Goal: Information Seeking & Learning: Learn about a topic

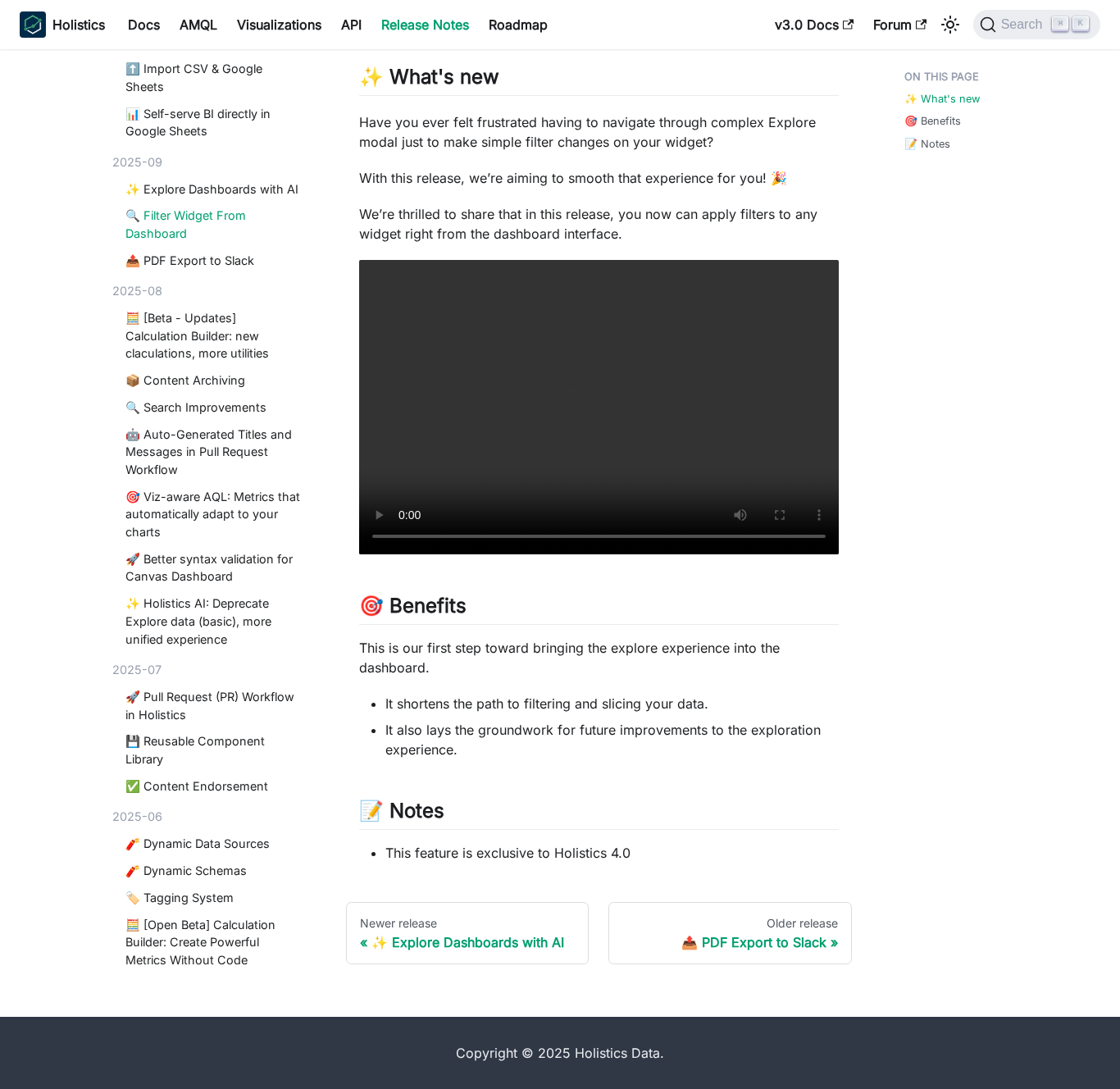
click at [675, 132] on p "Have you ever felt frustrated having to navigate through complex Explore modal …" at bounding box center [599, 132] width 479 height 40
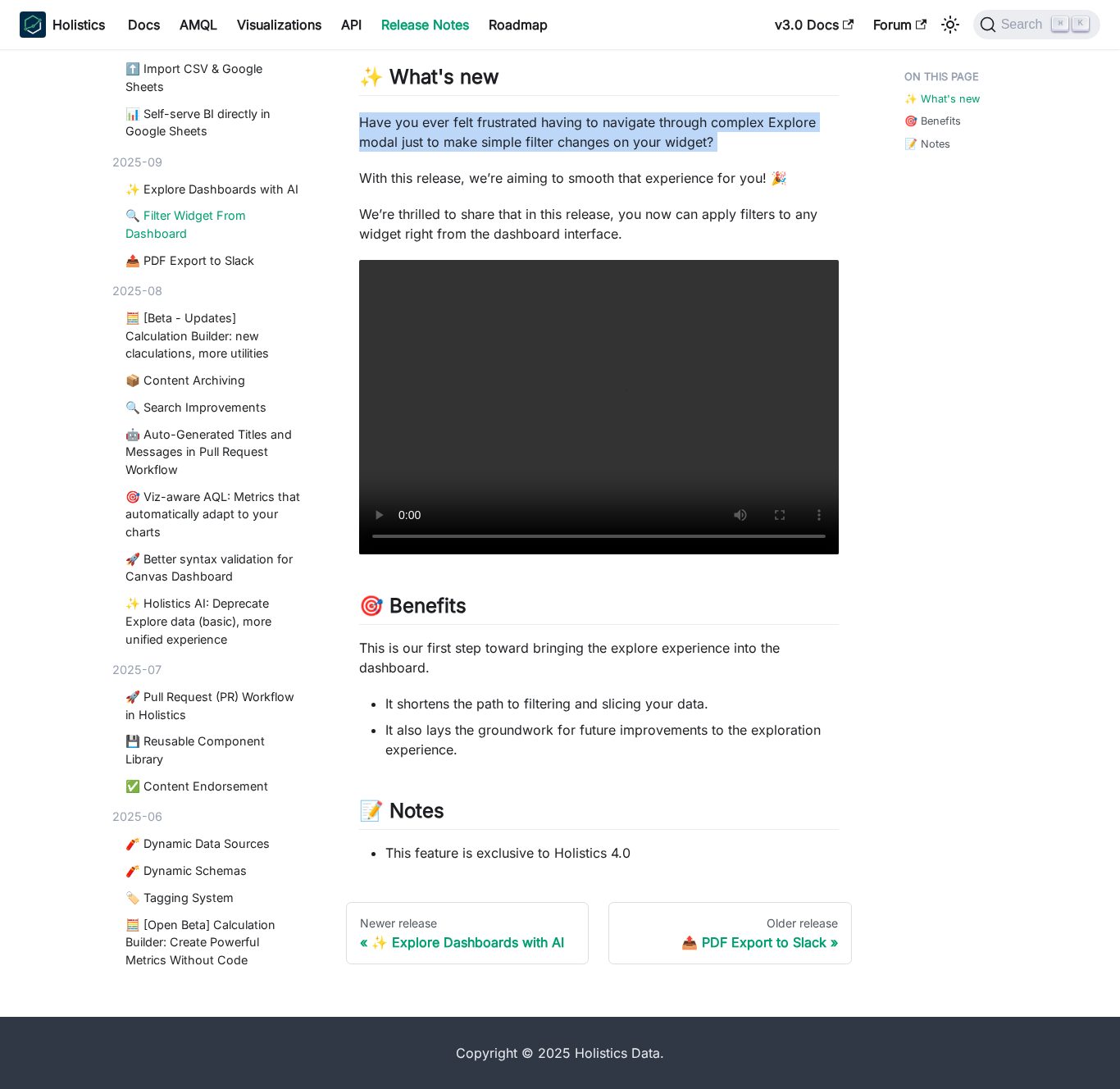
drag, startPoint x: 675, startPoint y: 132, endPoint x: 685, endPoint y: 132, distance: 10.0
click at [676, 132] on p "Have you ever felt frustrated having to navigate through complex Explore modal …" at bounding box center [599, 132] width 479 height 40
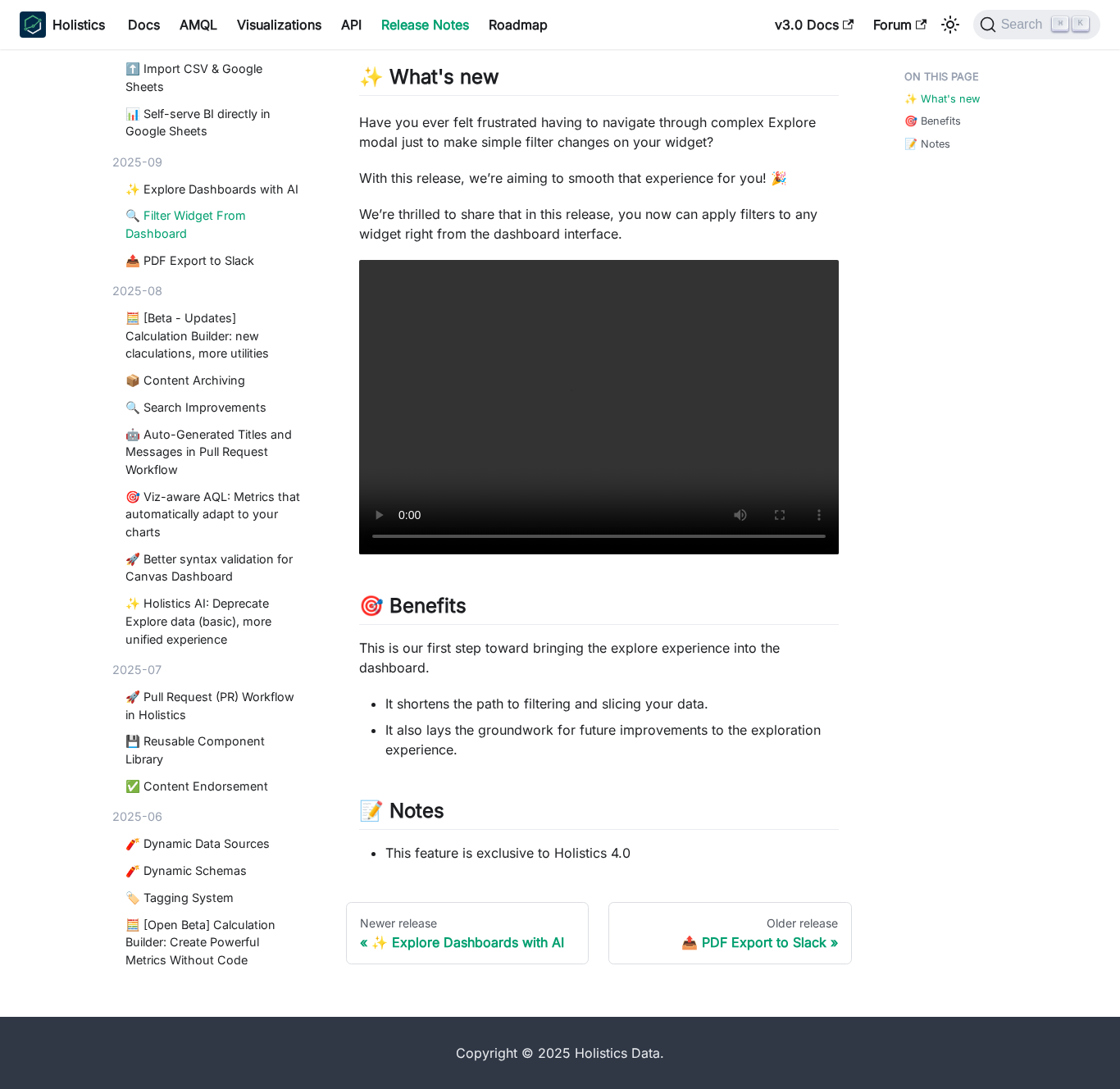
click at [685, 132] on p "Have you ever felt frustrated having to navigate through complex Explore modal …" at bounding box center [599, 132] width 479 height 40
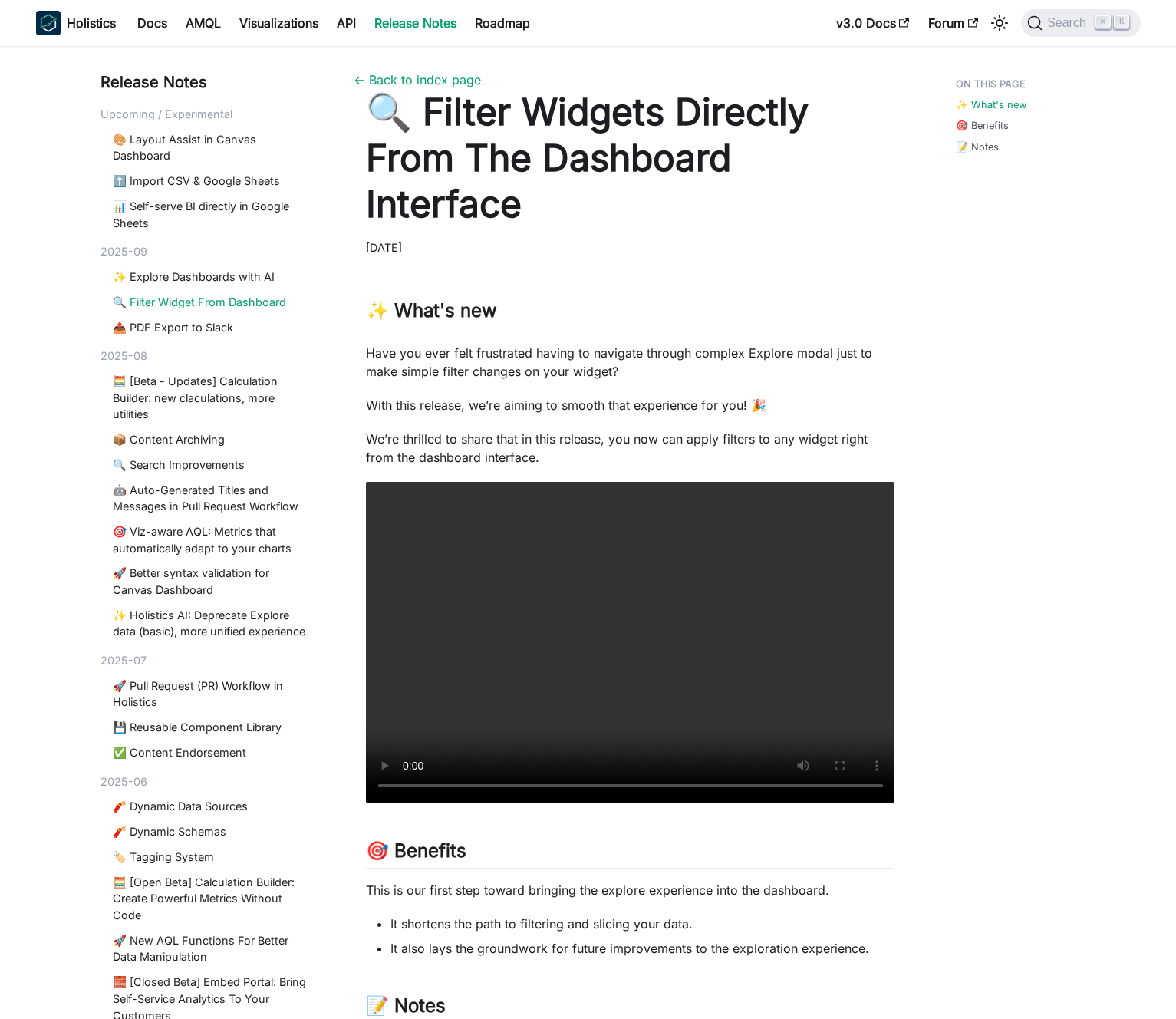
click at [586, 357] on p "Have you ever felt frustrated having to navigate through complex Explore modal …" at bounding box center [631, 362] width 529 height 37
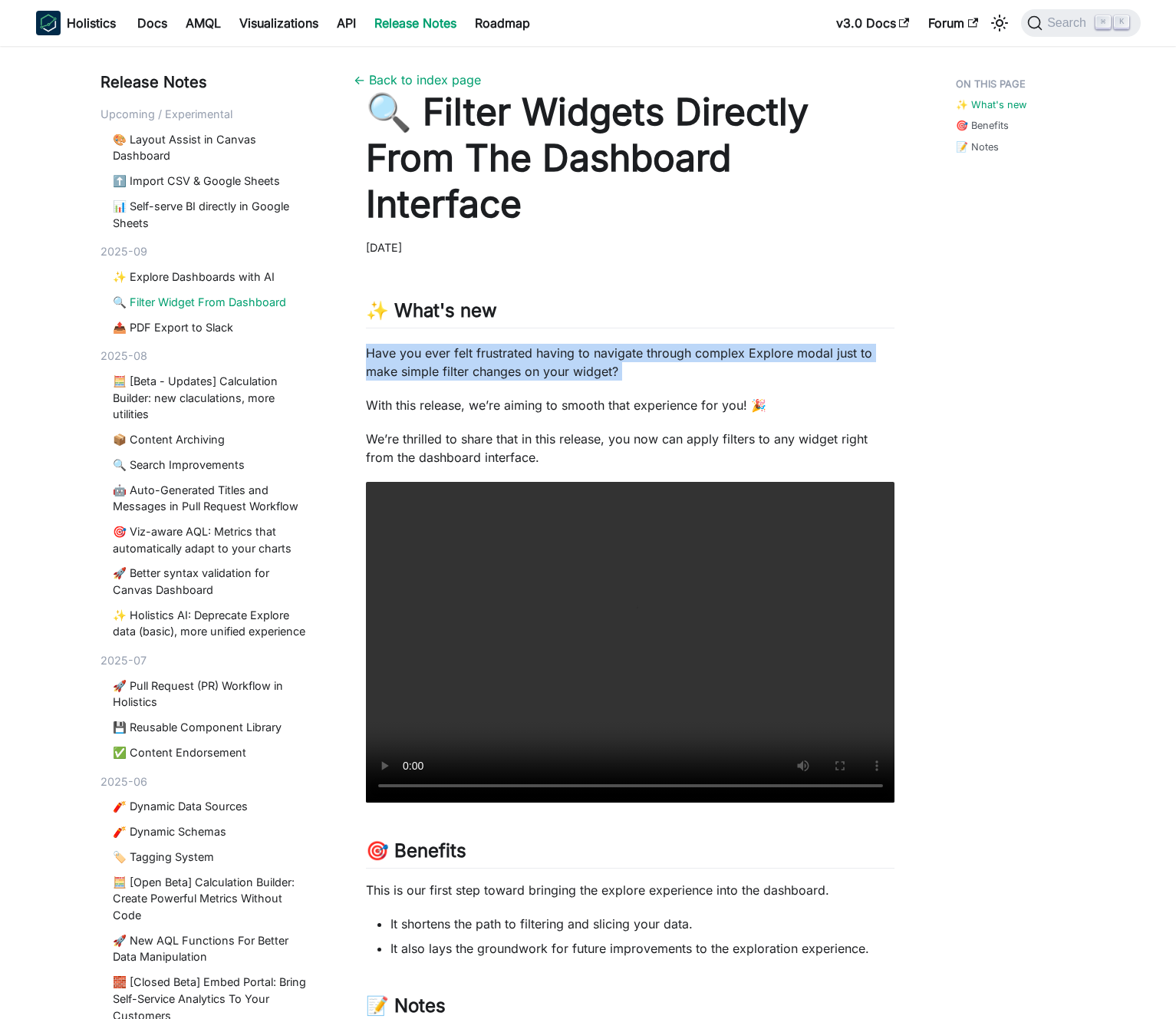
click at [586, 357] on p "Have you ever felt frustrated having to navigate through complex Explore modal …" at bounding box center [631, 362] width 529 height 37
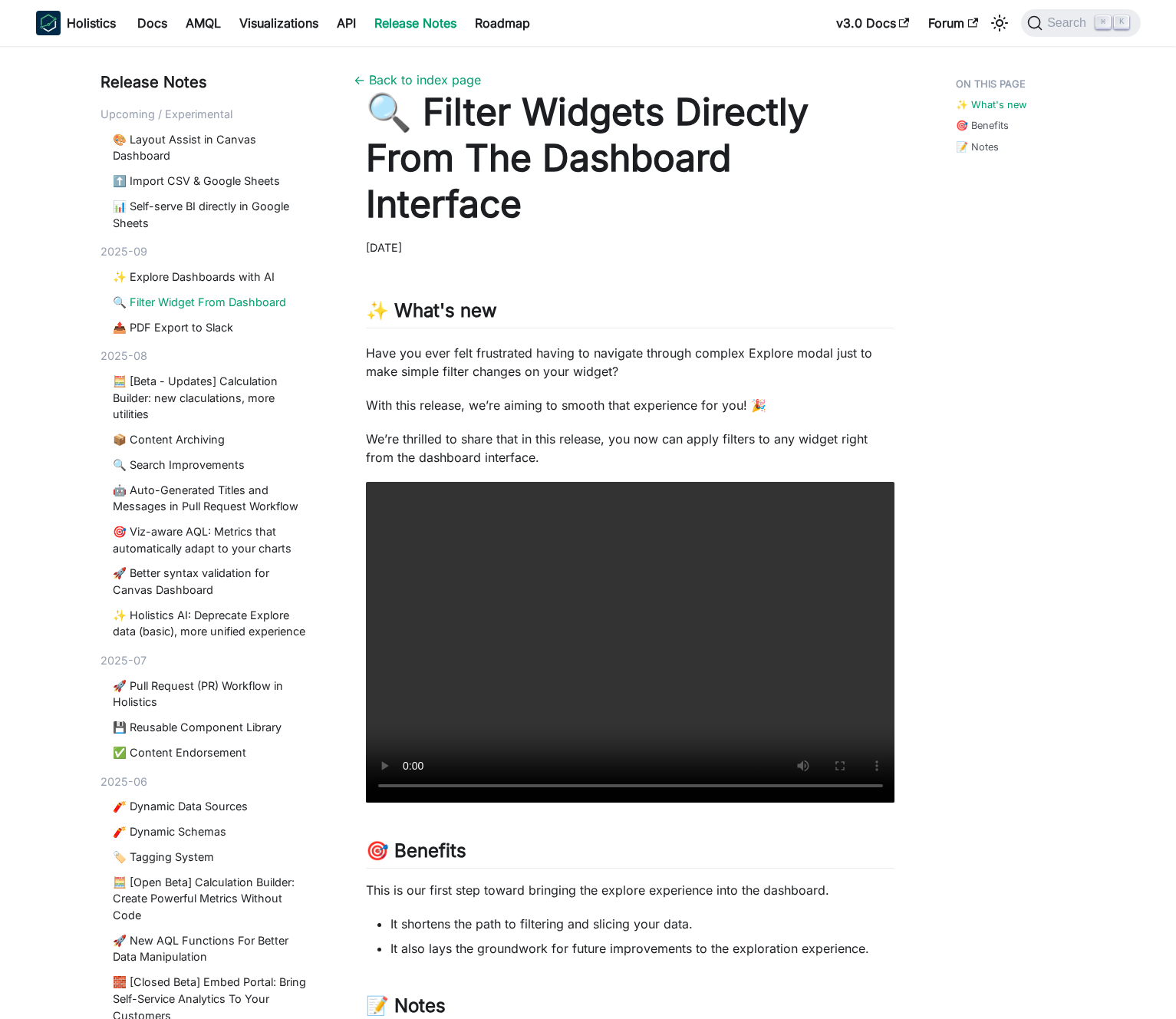
click at [593, 357] on p "Have you ever felt frustrated having to navigate through complex Explore modal …" at bounding box center [631, 362] width 529 height 37
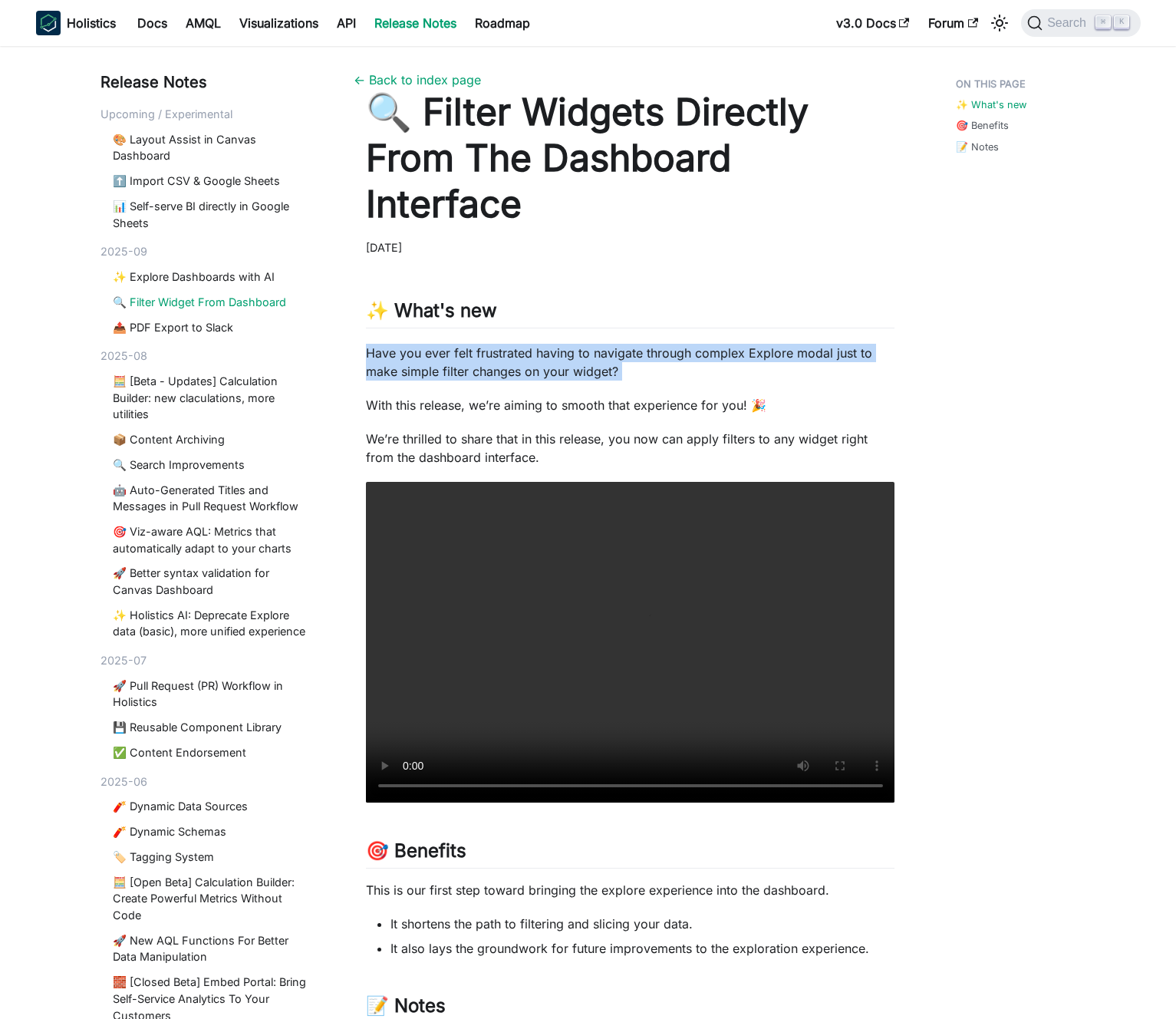
click at [593, 357] on p "Have you ever felt frustrated having to navigate through complex Explore modal …" at bounding box center [631, 362] width 529 height 37
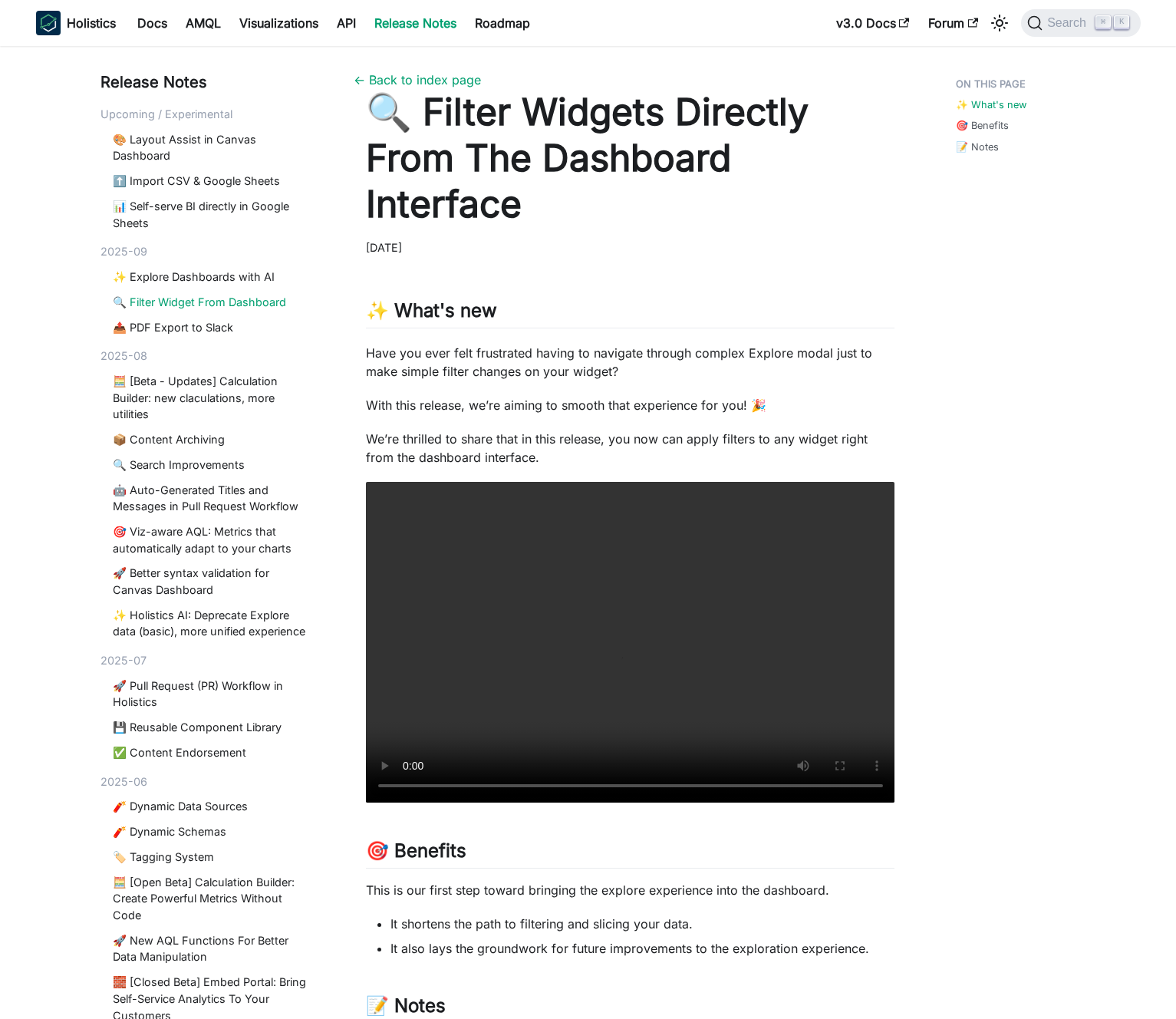
click at [608, 359] on p "Have you ever felt frustrated having to navigate through complex Explore modal …" at bounding box center [631, 362] width 529 height 37
drag, startPoint x: 608, startPoint y: 359, endPoint x: 524, endPoint y: 359, distance: 84.0
click at [524, 359] on p "Have you ever felt frustrated having to navigate through complex Explore modal …" at bounding box center [631, 362] width 529 height 37
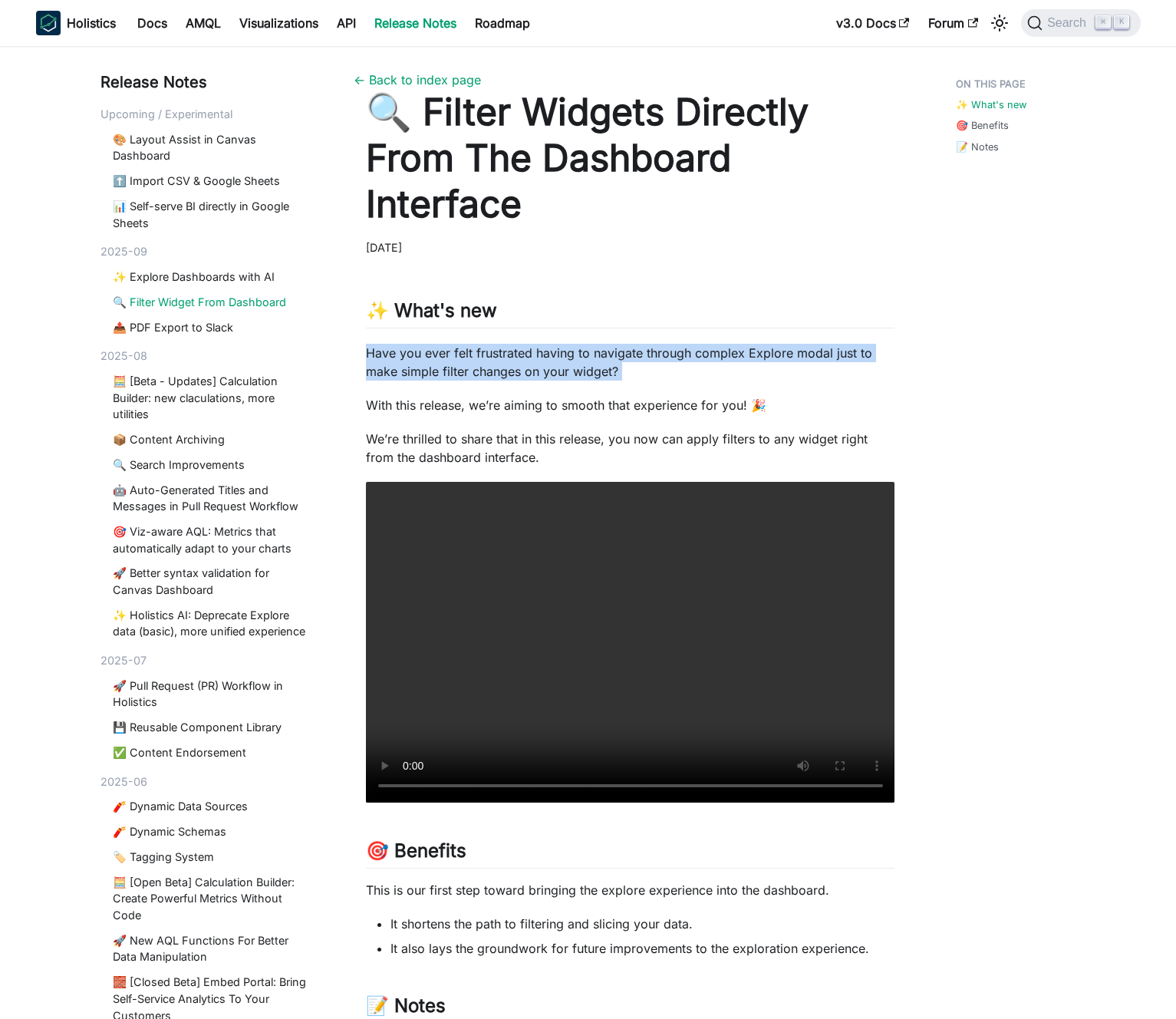
click at [524, 359] on p "Have you ever felt frustrated having to navigate through complex Explore modal …" at bounding box center [631, 362] width 529 height 37
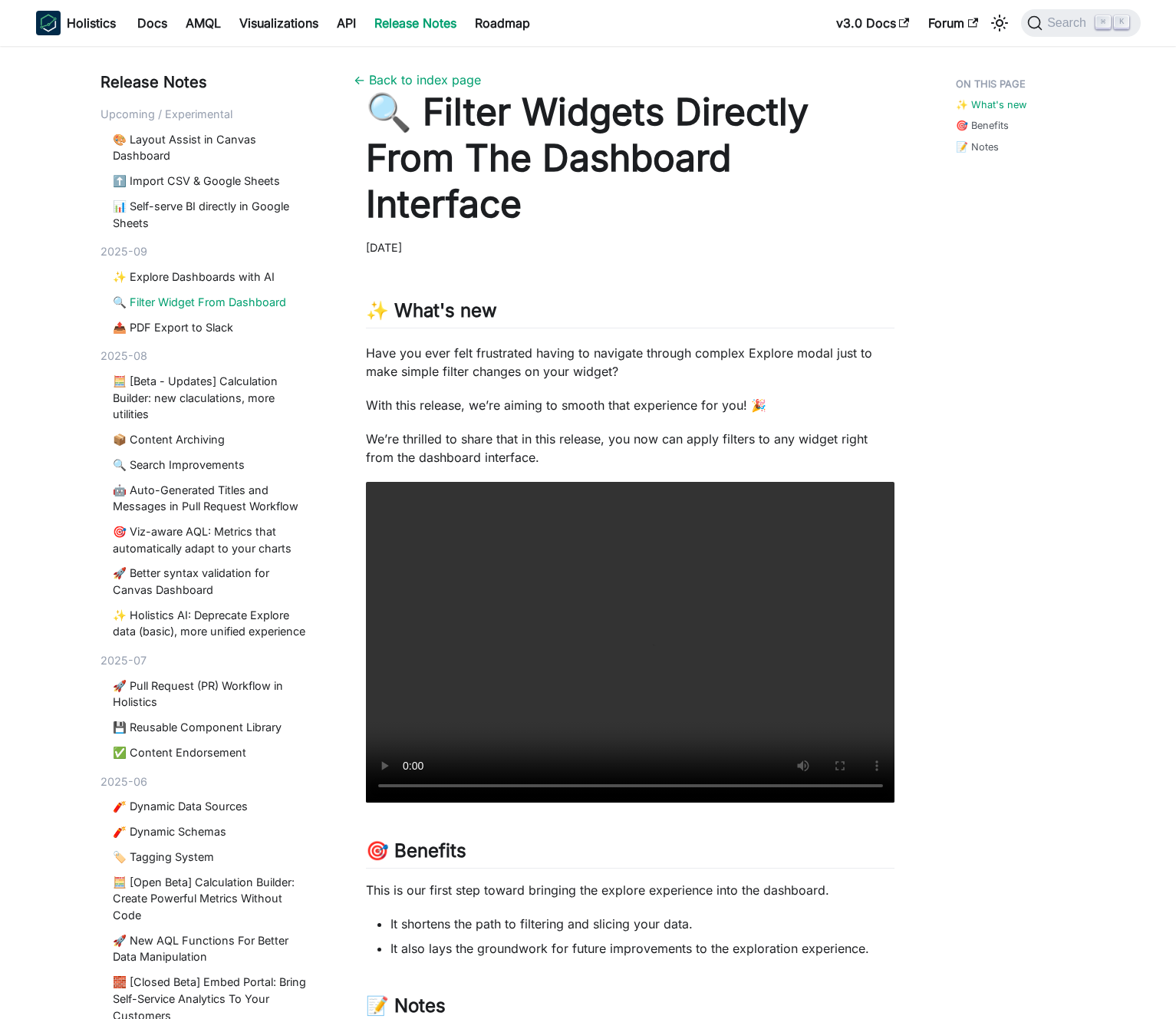
click at [534, 361] on p "Have you ever felt frustrated having to navigate through complex Explore modal …" at bounding box center [631, 362] width 529 height 37
click at [531, 378] on p "Have you ever felt frustrated having to navigate through complex Explore modal …" at bounding box center [631, 362] width 529 height 37
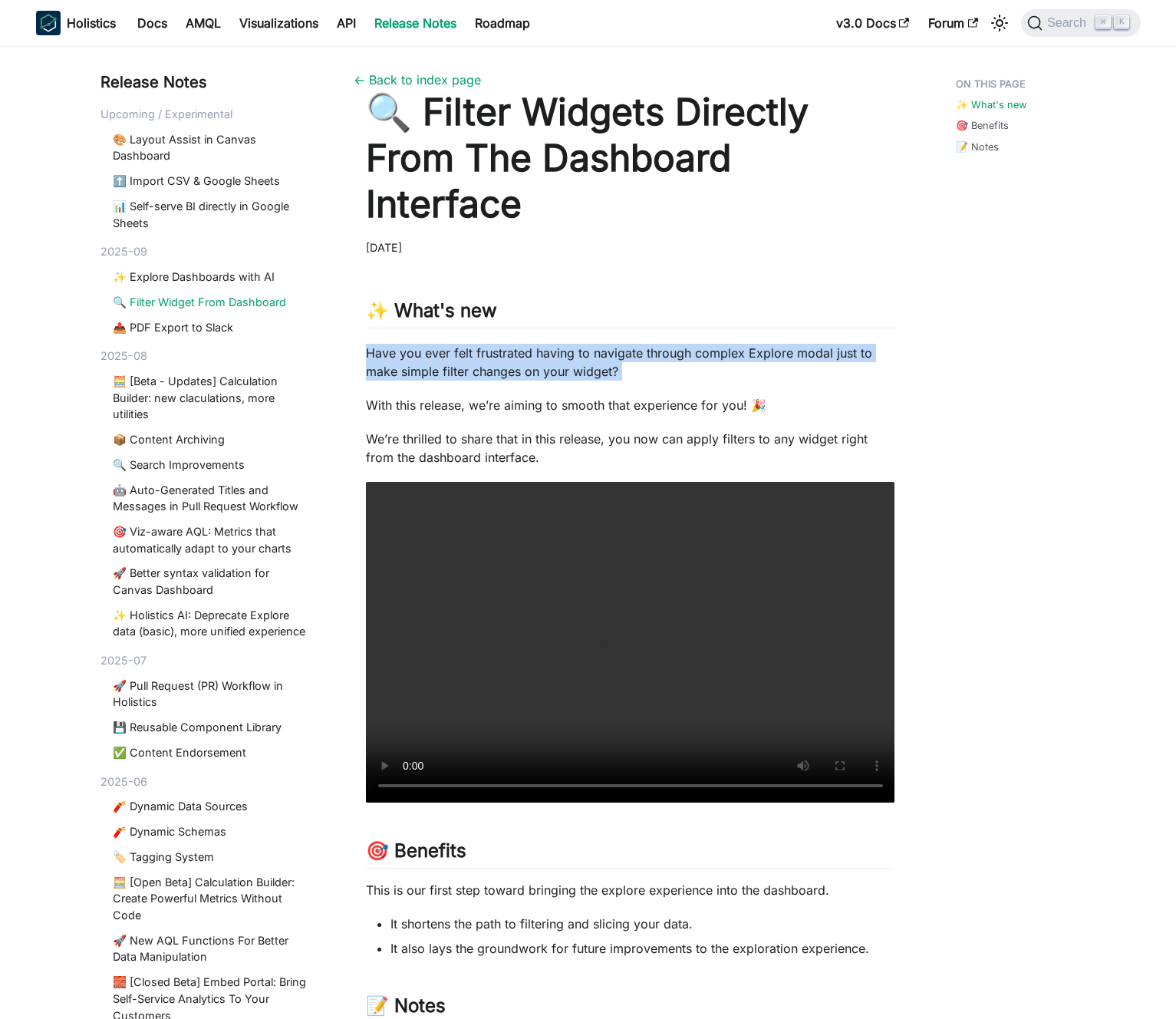
click at [531, 378] on p "Have you ever felt frustrated having to navigate through complex Explore modal …" at bounding box center [631, 362] width 529 height 37
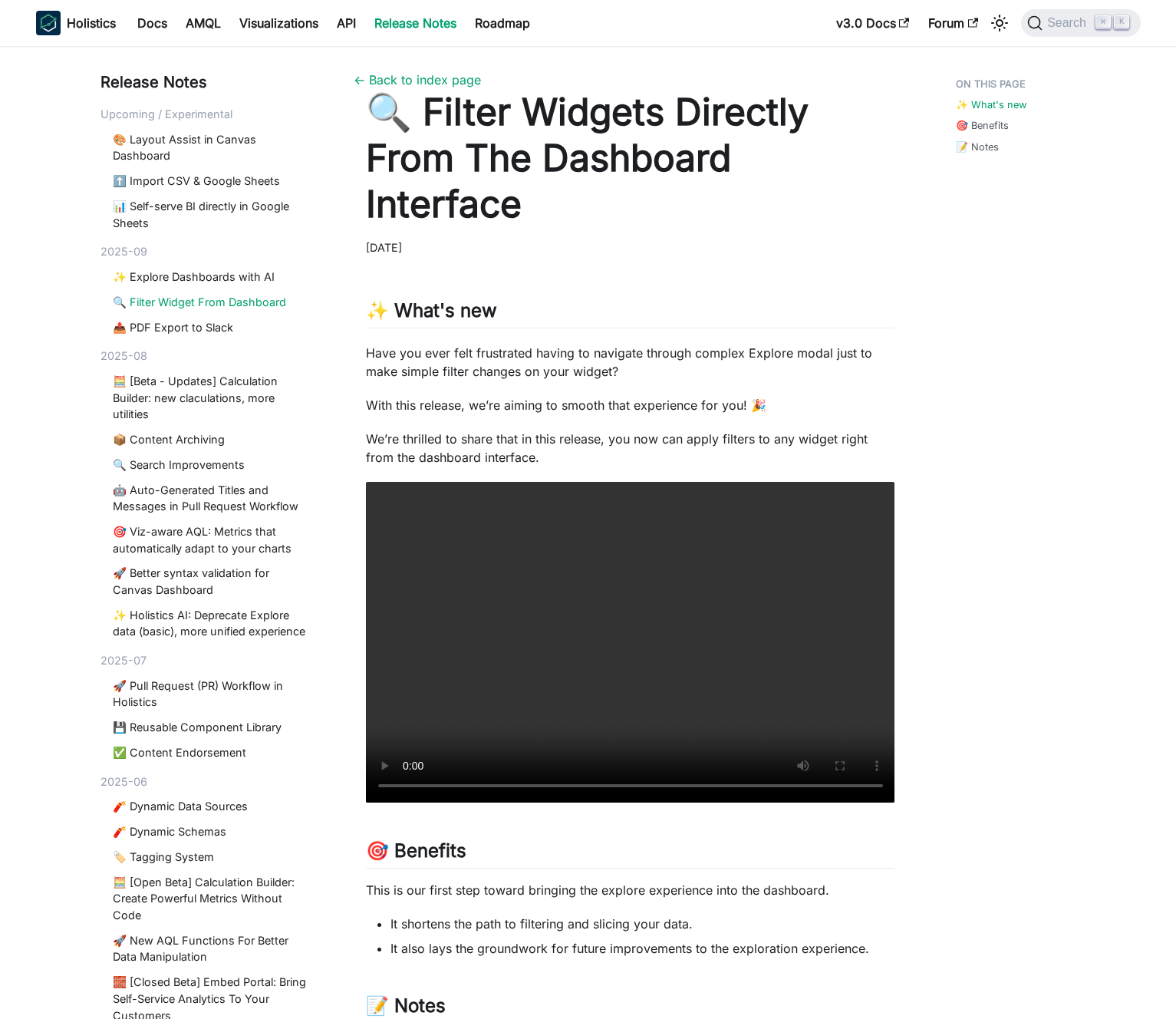
click at [550, 376] on p "Have you ever felt frustrated having to navigate through complex Explore modal …" at bounding box center [631, 362] width 529 height 37
click at [638, 366] on p "Have you ever felt frustrated having to navigate through complex Explore modal …" at bounding box center [631, 362] width 529 height 37
drag, startPoint x: 638, startPoint y: 366, endPoint x: 584, endPoint y: 358, distance: 54.6
click at [586, 359] on p "Have you ever felt frustrated having to navigate through complex Explore modal …" at bounding box center [631, 362] width 529 height 37
click at [584, 358] on p "Have you ever felt frustrated having to navigate through complex Explore modal …" at bounding box center [631, 362] width 529 height 37
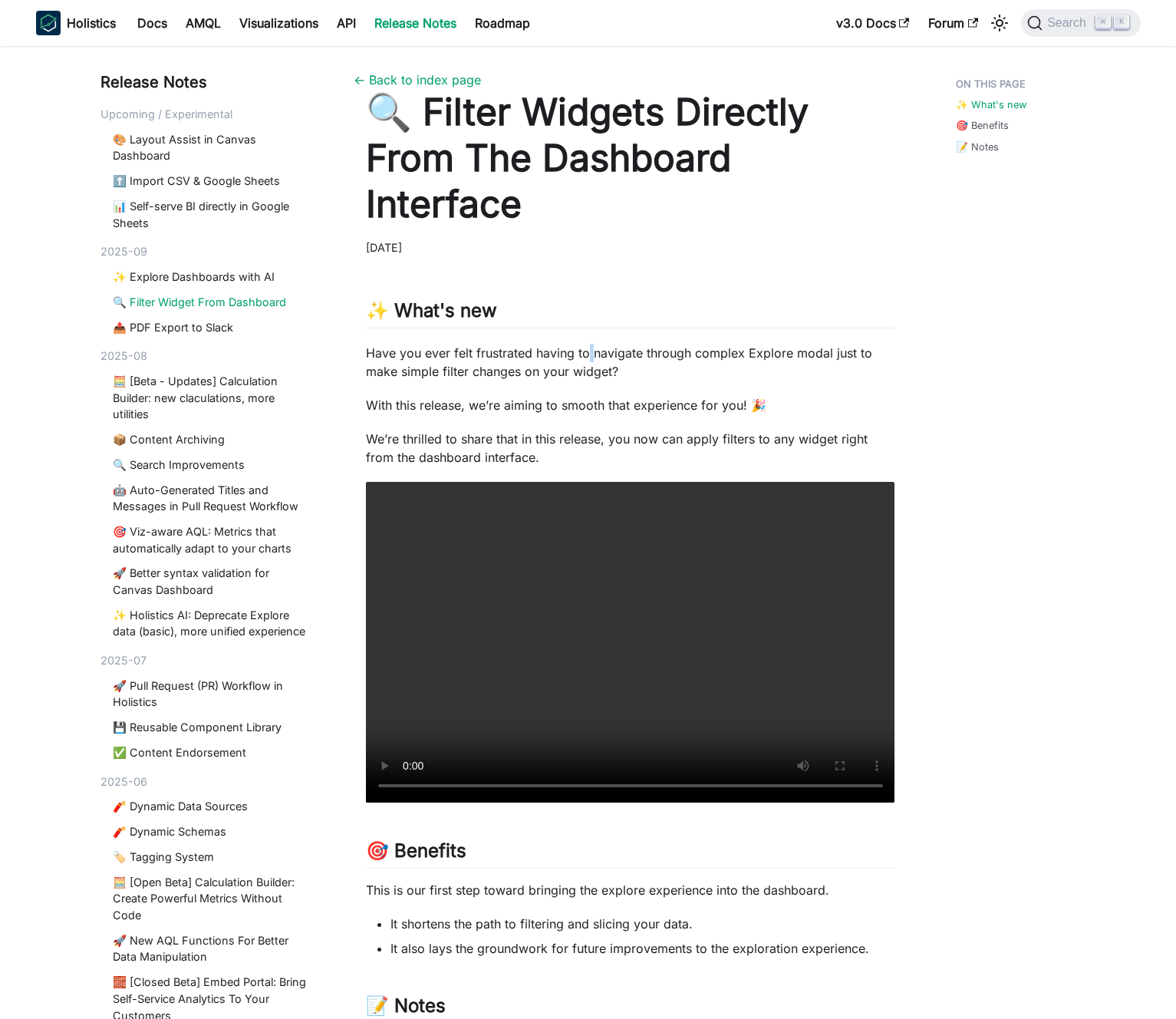
click at [584, 358] on p "Have you ever felt frustrated having to navigate through complex Explore modal …" at bounding box center [631, 362] width 529 height 37
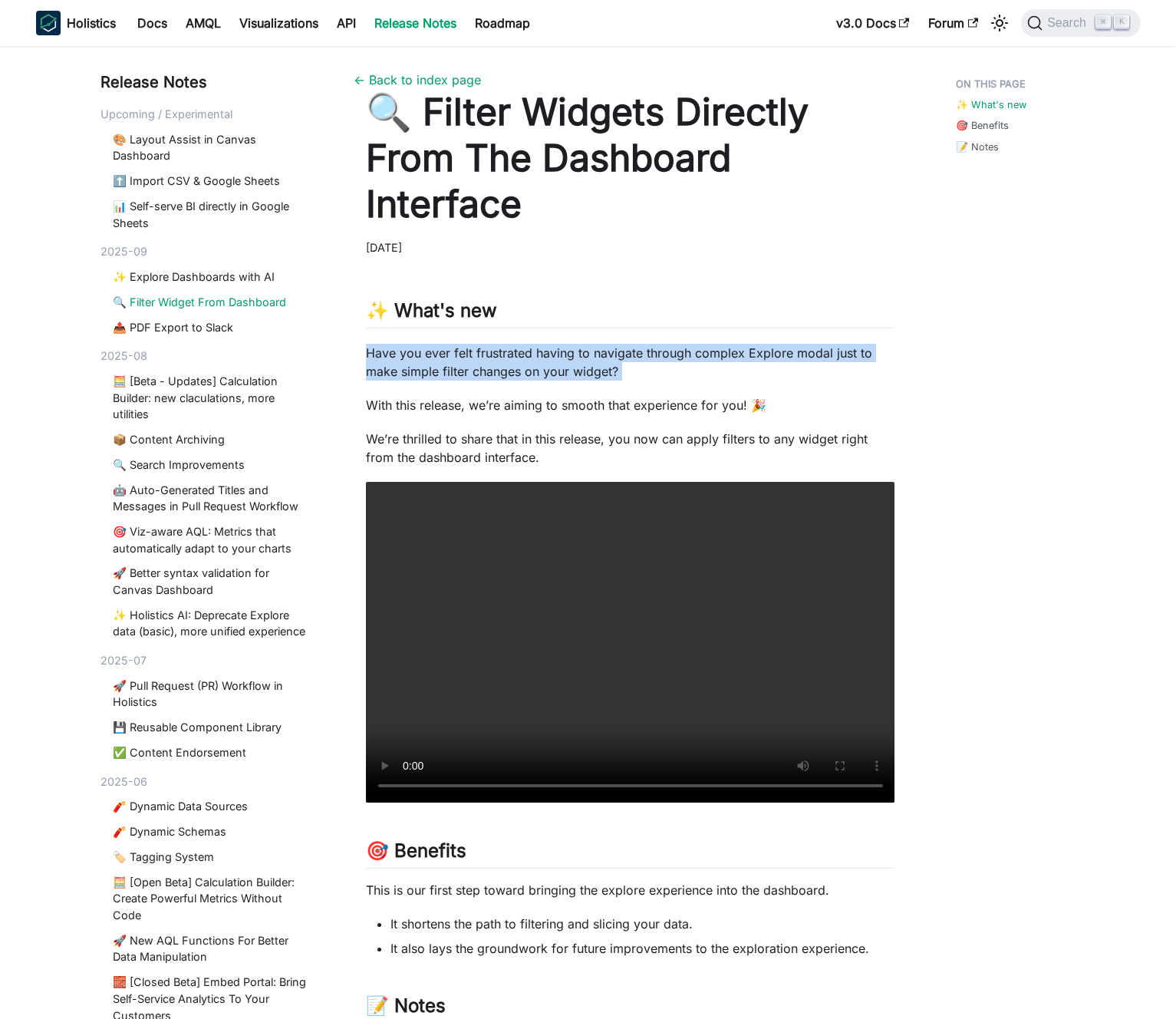
click at [584, 358] on p "Have you ever felt frustrated having to navigate through complex Explore modal …" at bounding box center [631, 362] width 529 height 37
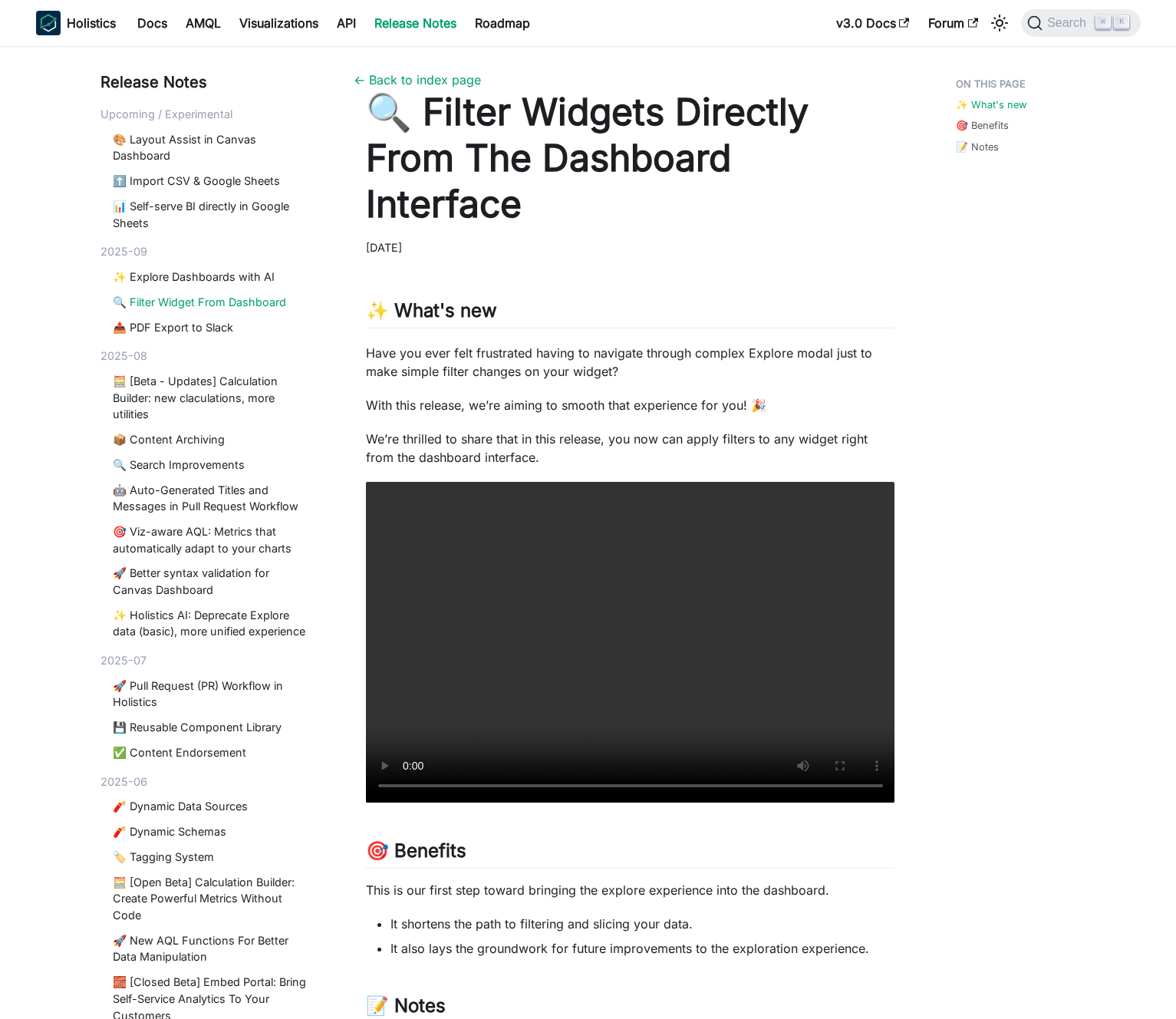
click at [584, 358] on p "Have you ever felt frustrated having to navigate through complex Explore modal …" at bounding box center [631, 362] width 529 height 37
drag, startPoint x: 608, startPoint y: 371, endPoint x: 627, endPoint y: 399, distance: 33.8
click at [627, 398] on div "✨ What's new ​ Have you ever felt frustrated having to navigate through complex…" at bounding box center [631, 662] width 529 height 786
click at [628, 400] on p "With this release, we’re aiming to smooth that experience for you! 🎉" at bounding box center [631, 405] width 529 height 19
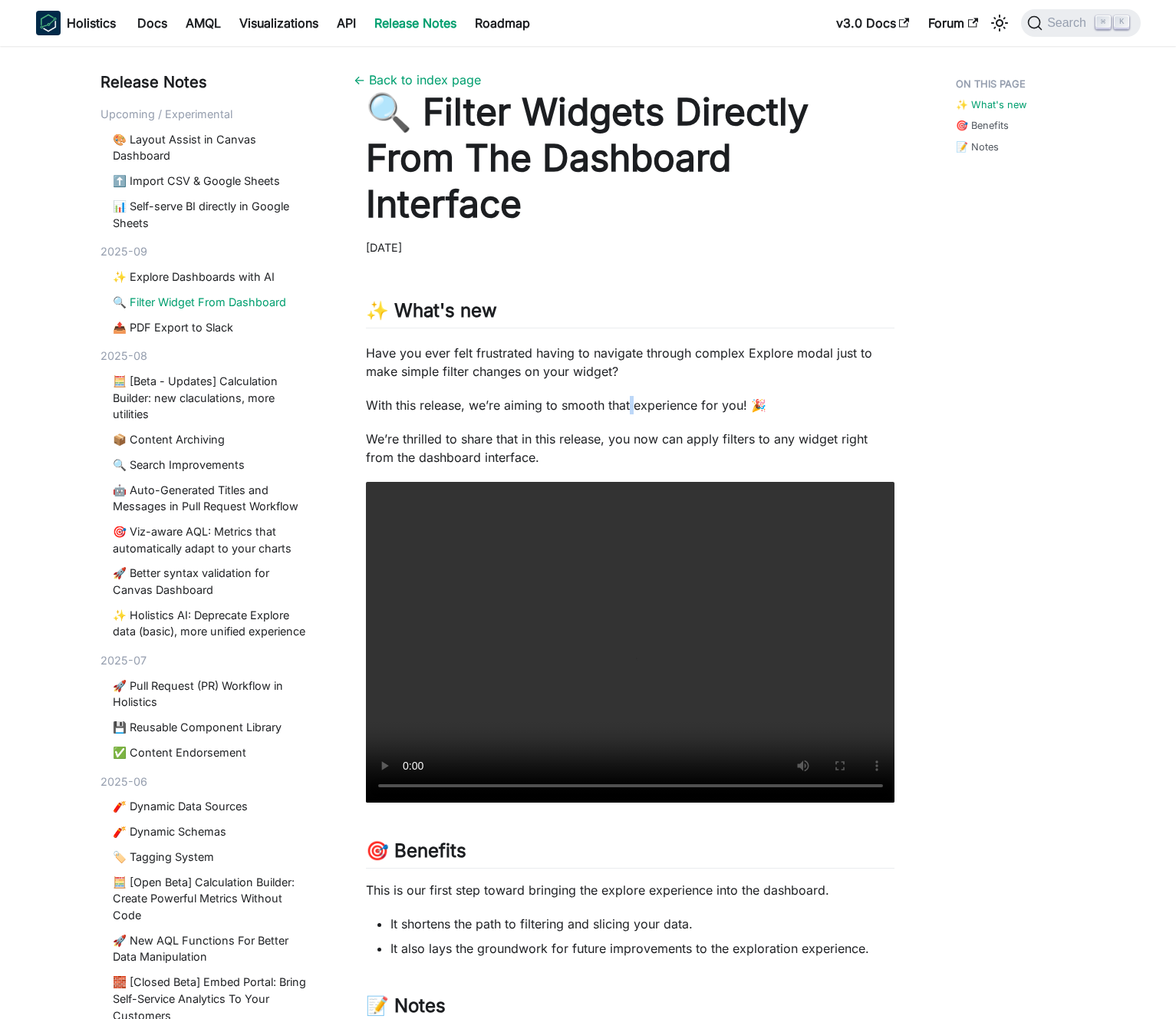
click at [628, 400] on p "With this release, we’re aiming to smooth that experience for you! 🎉" at bounding box center [631, 405] width 529 height 19
click at [621, 399] on p "With this release, we’re aiming to smooth that experience for you! 🎉" at bounding box center [631, 405] width 529 height 19
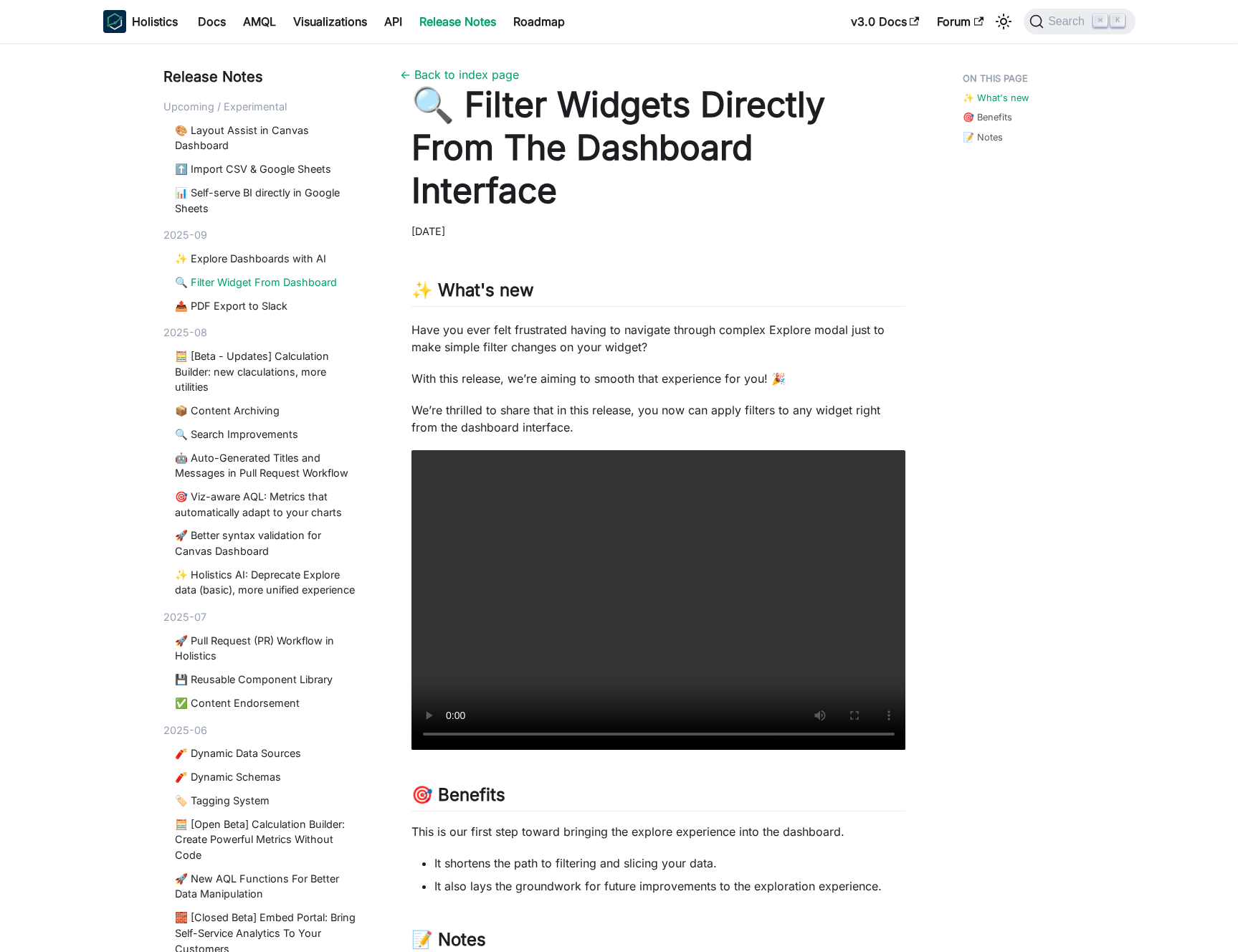
click at [565, 413] on p "We’re thrilled to share that in this release, you now can apply filters to any …" at bounding box center [658, 419] width 495 height 35
drag, startPoint x: 565, startPoint y: 413, endPoint x: 582, endPoint y: 380, distance: 37.1
click at [567, 410] on p "We’re thrilled to share that in this release, you now can apply filters to any …" at bounding box center [658, 419] width 495 height 35
click at [582, 380] on p "With this release, we’re aiming to smooth that experience for you! 🎉" at bounding box center [658, 379] width 495 height 17
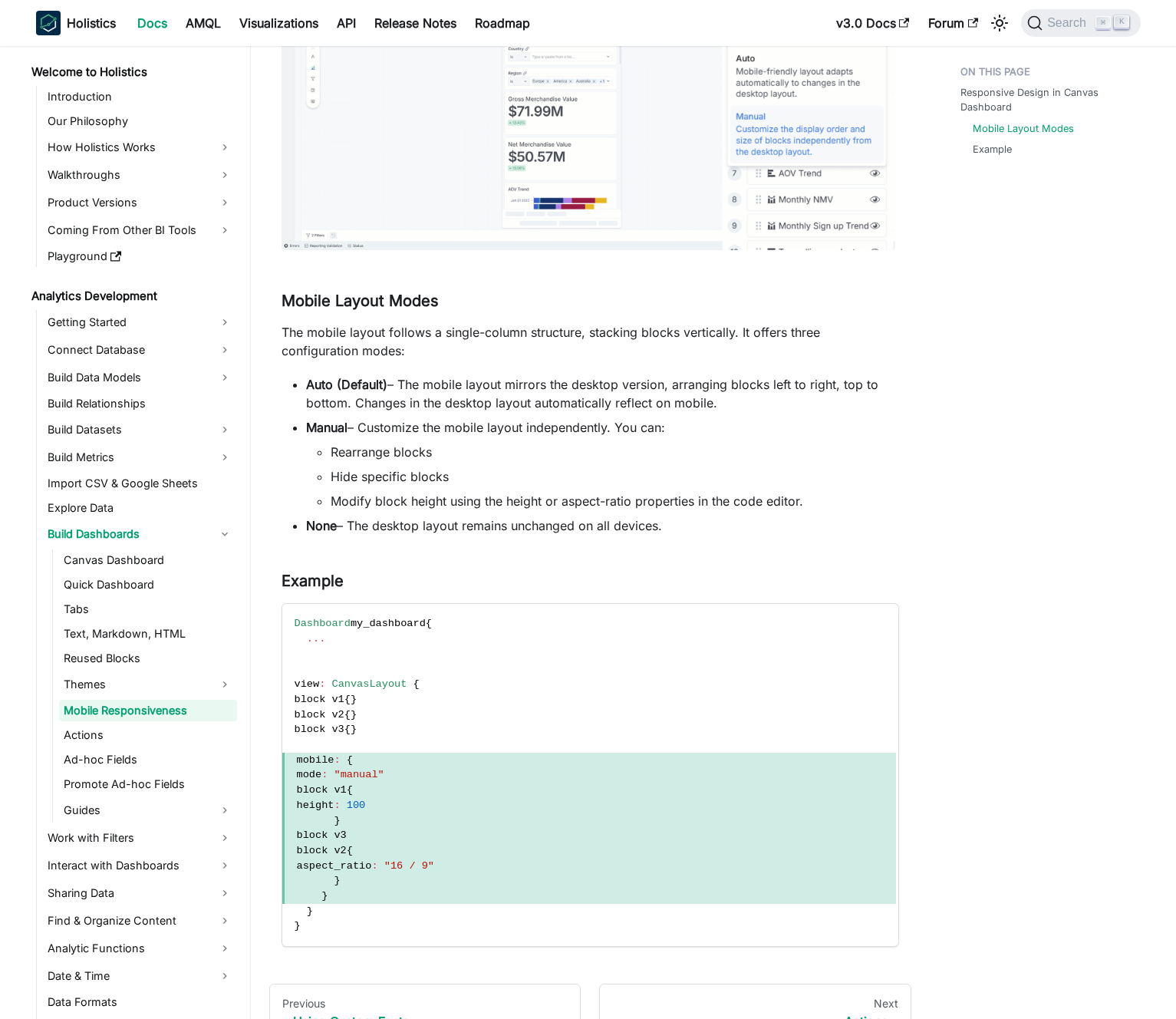
click at [640, 335] on p "The mobile layout follows a single-column structure, stacking blocks vertically…" at bounding box center [590, 341] width 618 height 37
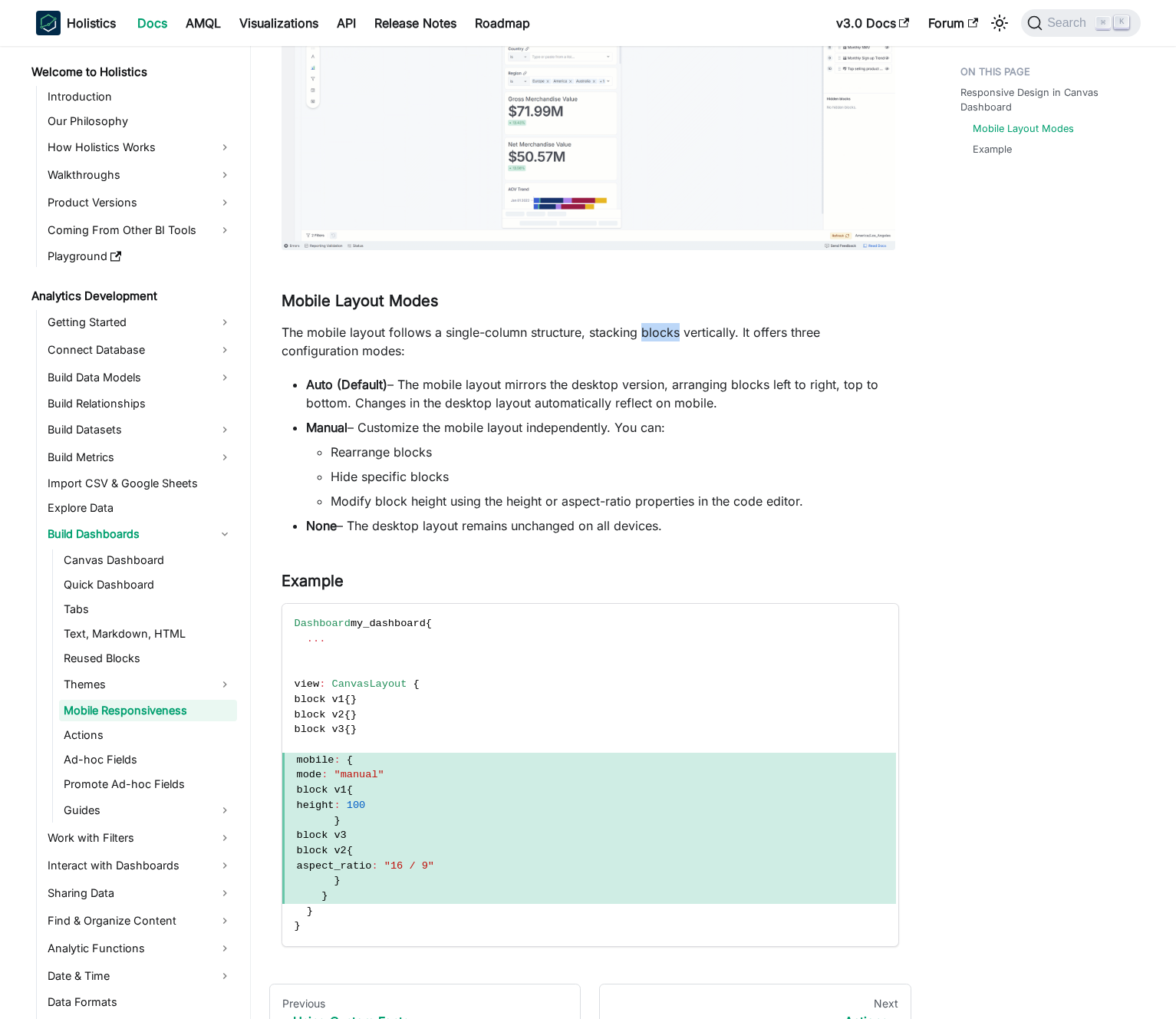
click at [640, 335] on p "The mobile layout follows a single-column structure, stacking blocks vertically…" at bounding box center [590, 341] width 618 height 37
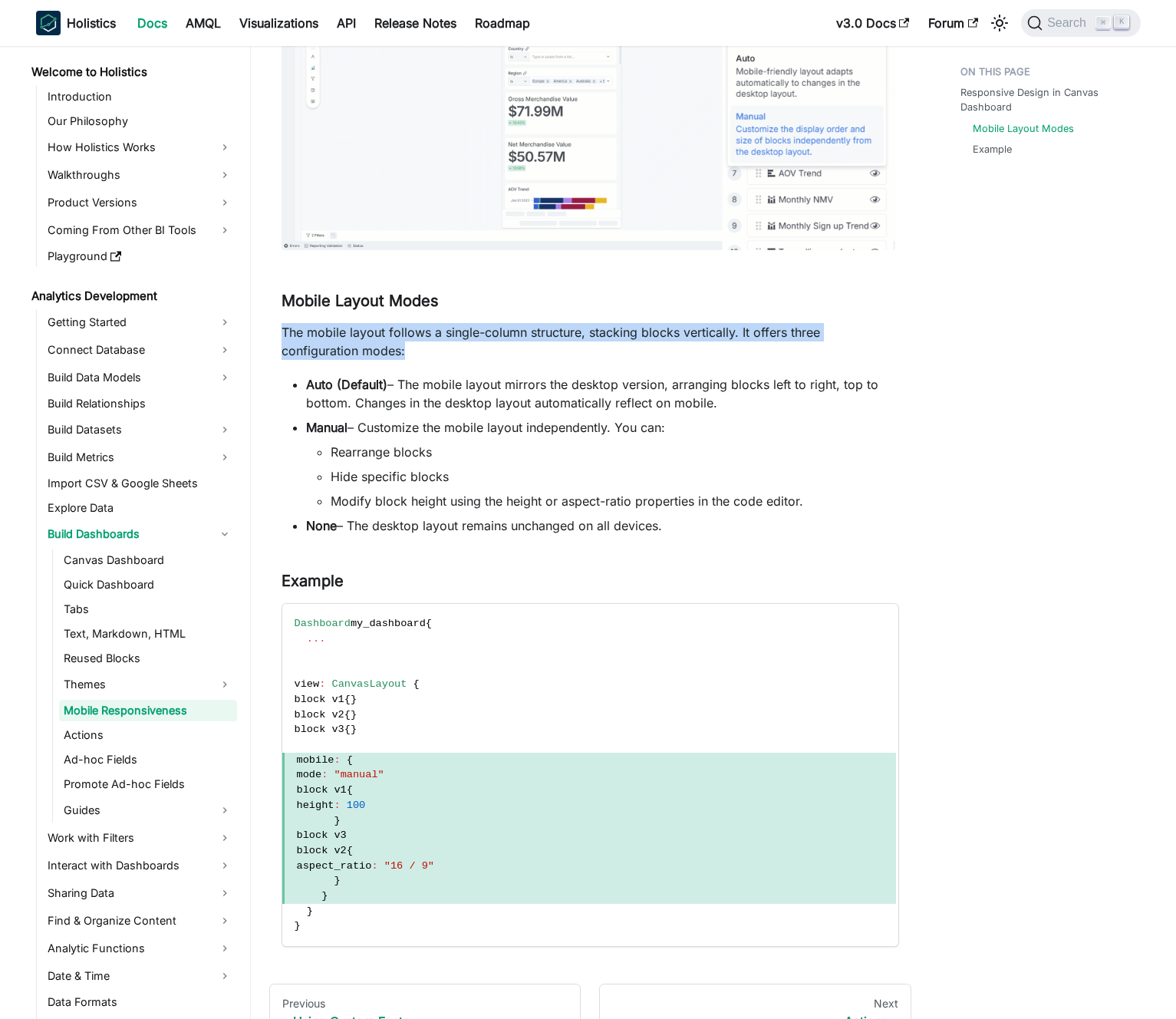
click at [640, 335] on p "The mobile layout follows a single-column structure, stacking blocks vertically…" at bounding box center [590, 341] width 618 height 37
click at [630, 334] on p "The mobile layout follows a single-column structure, stacking blocks vertically…" at bounding box center [590, 341] width 618 height 37
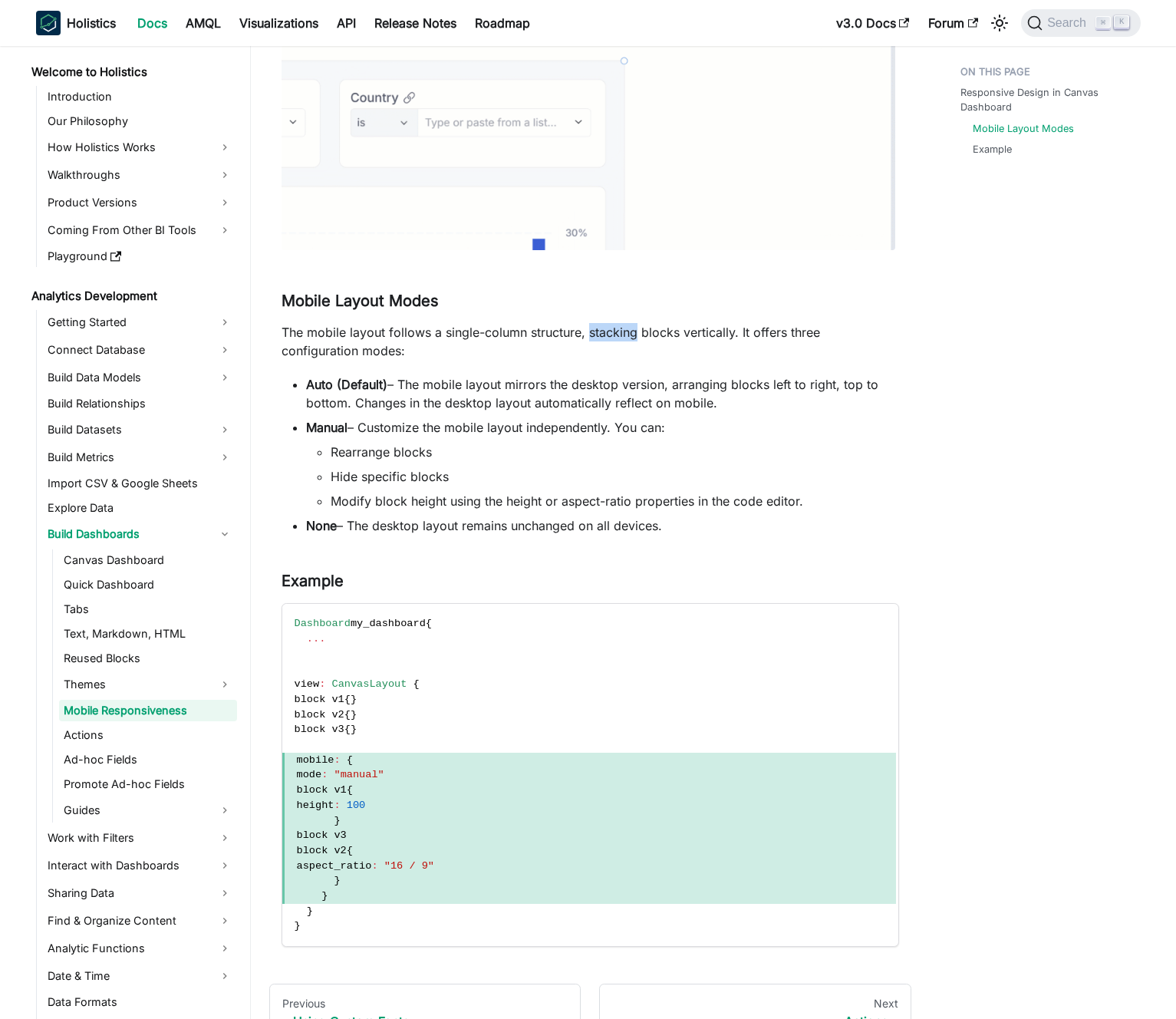
click at [630, 334] on p "The mobile layout follows a single-column structure, stacking blocks vertically…" at bounding box center [590, 341] width 618 height 37
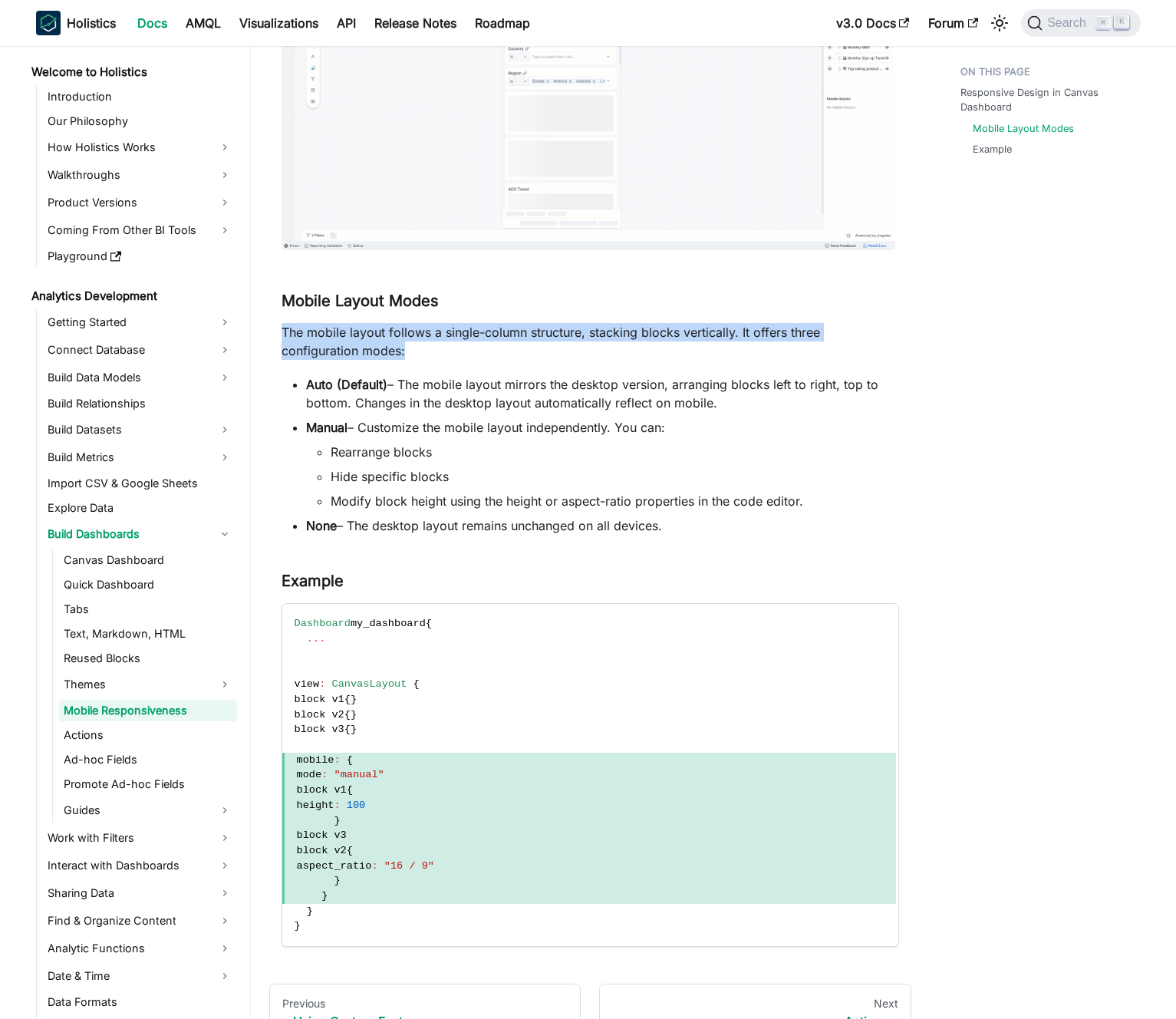
drag, startPoint x: 630, startPoint y: 334, endPoint x: 615, endPoint y: 333, distance: 15.0
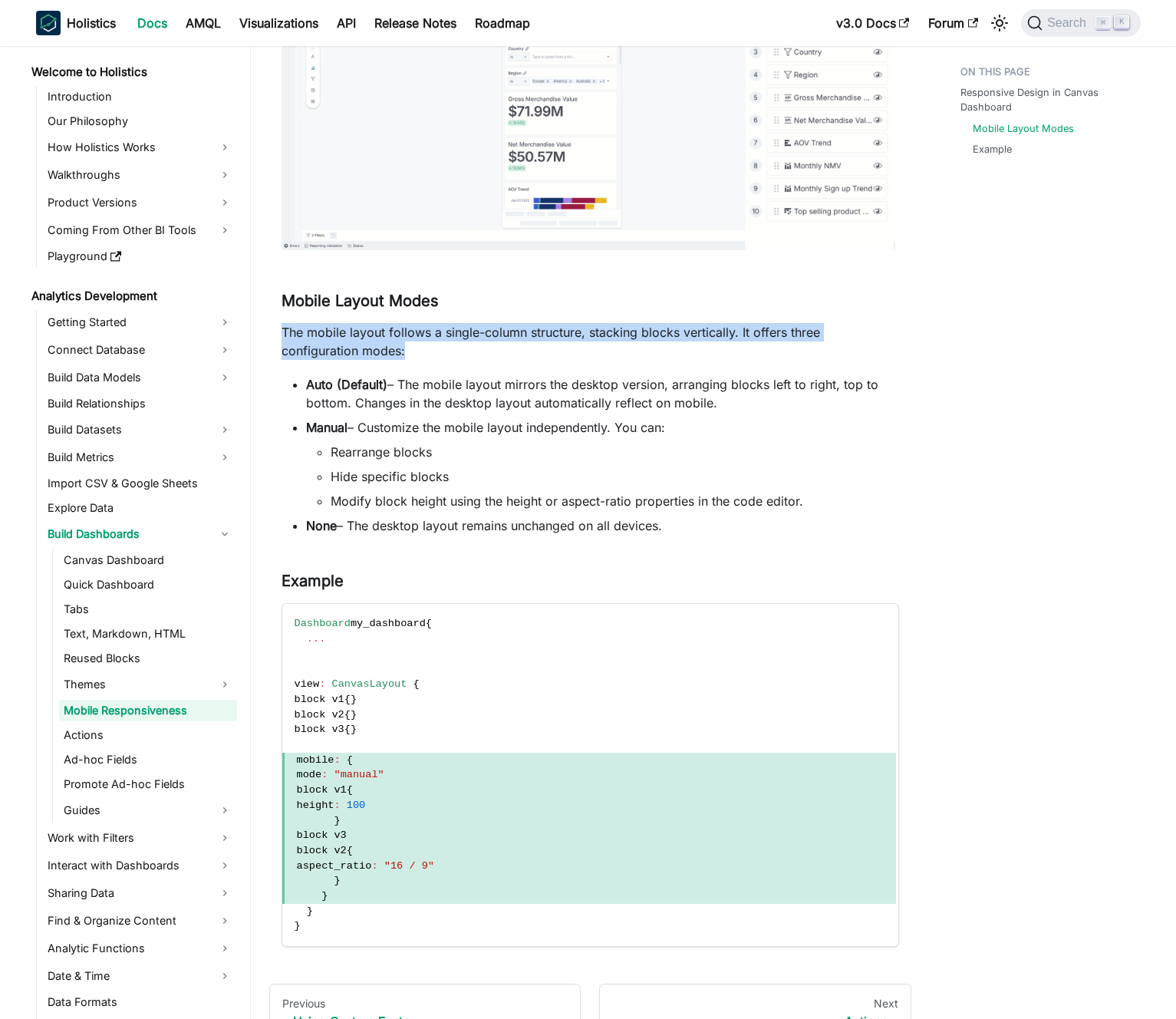
click at [628, 334] on p "The mobile layout follows a single-column structure, stacking blocks vertically…" at bounding box center [590, 341] width 618 height 37
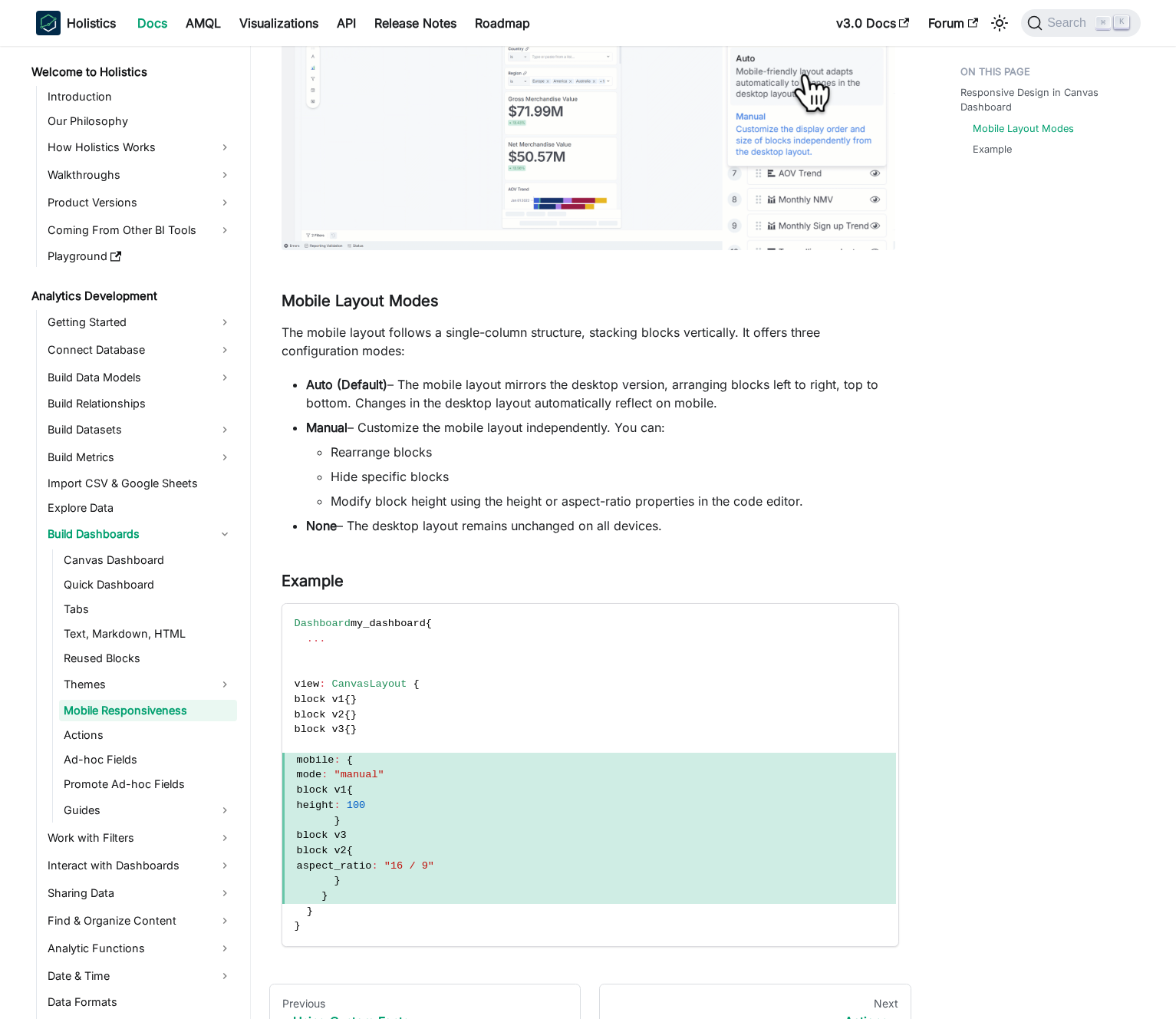
click at [615, 333] on p "The mobile layout follows a single-column structure, stacking blocks vertically…" at bounding box center [590, 341] width 618 height 37
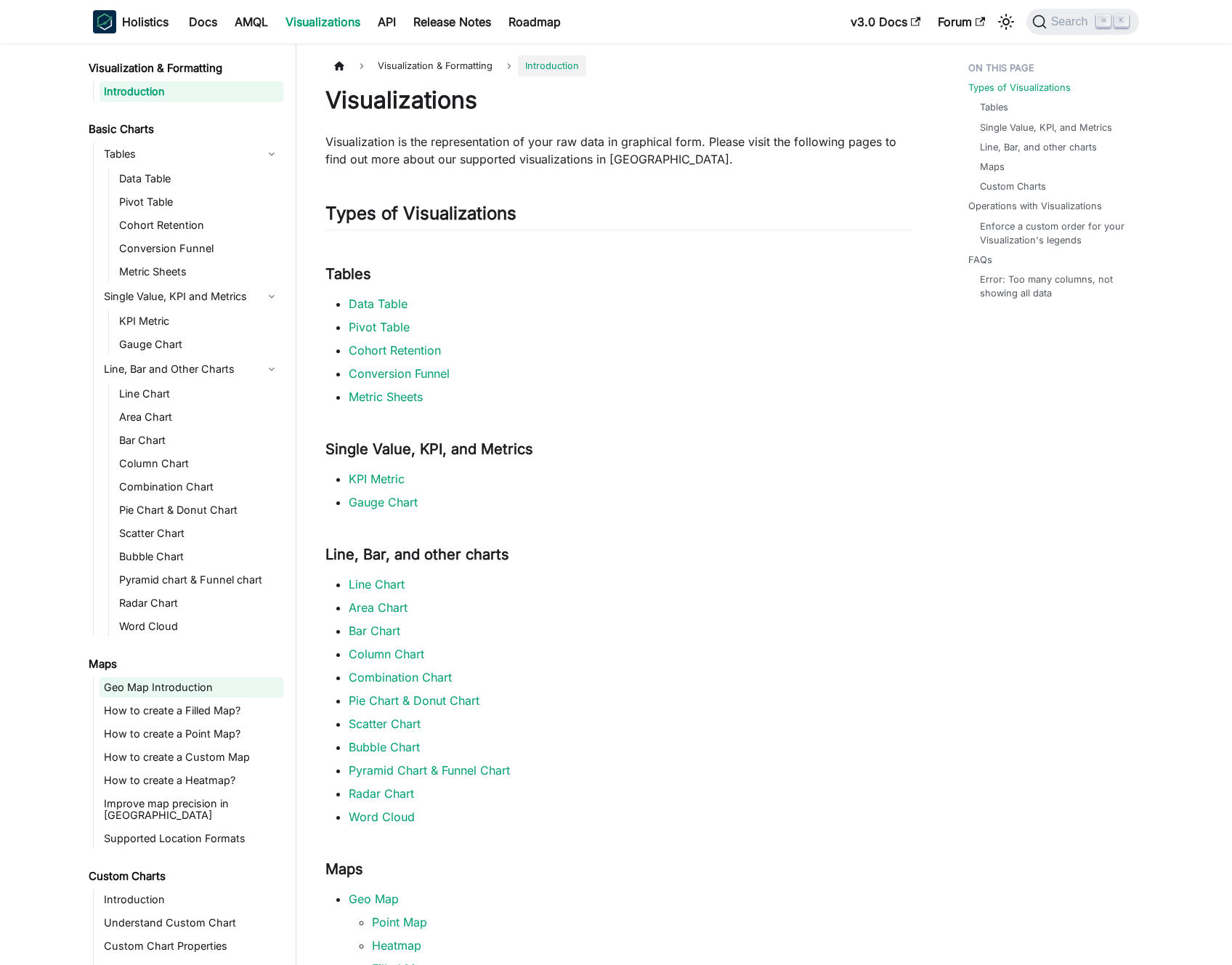
click at [176, 691] on link "Geo Map Introduction" at bounding box center [192, 686] width 184 height 20
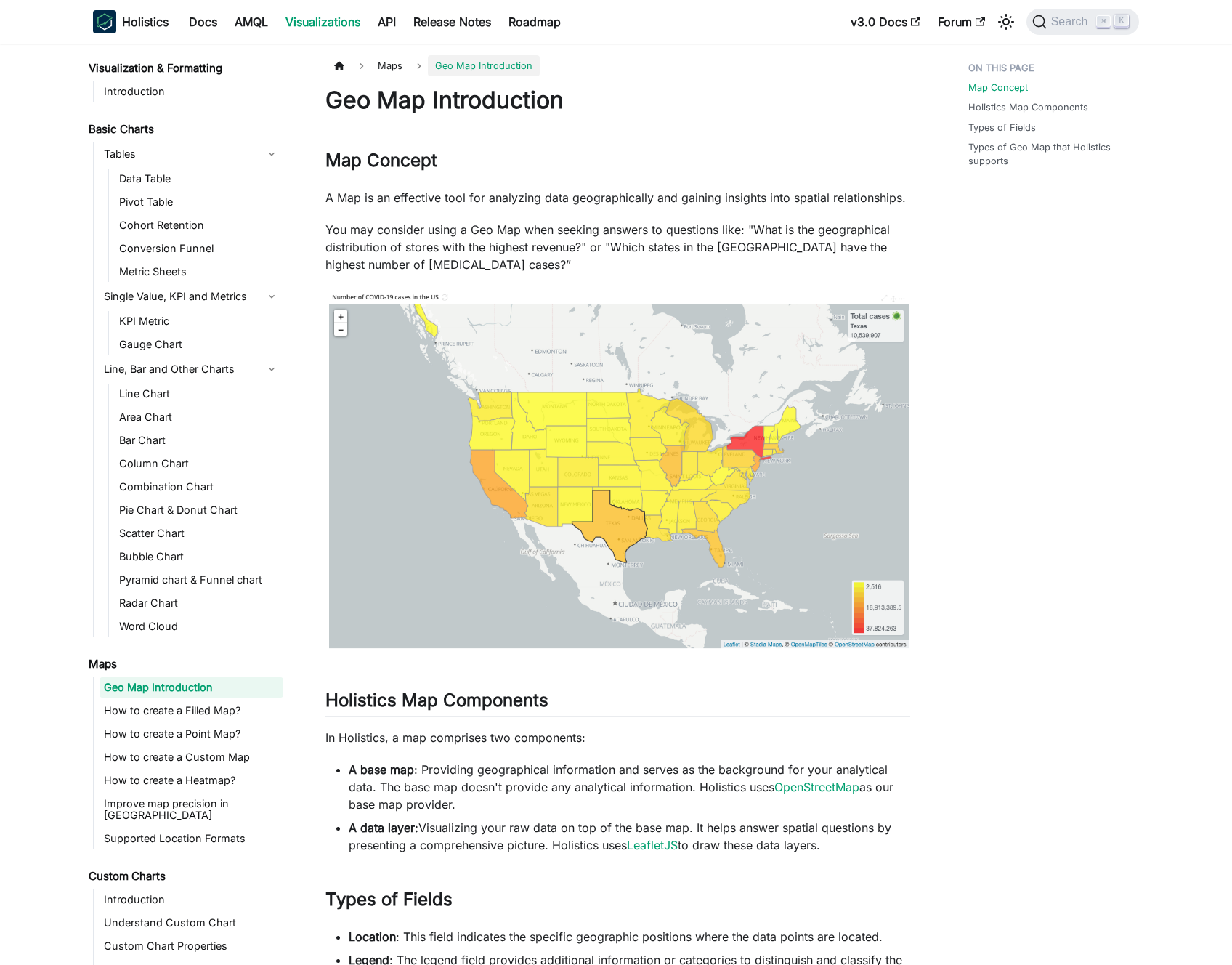
click at [660, 196] on p "A Map is an effective tool for analyzing data geographically and gaining insigh…" at bounding box center [618, 198] width 585 height 18
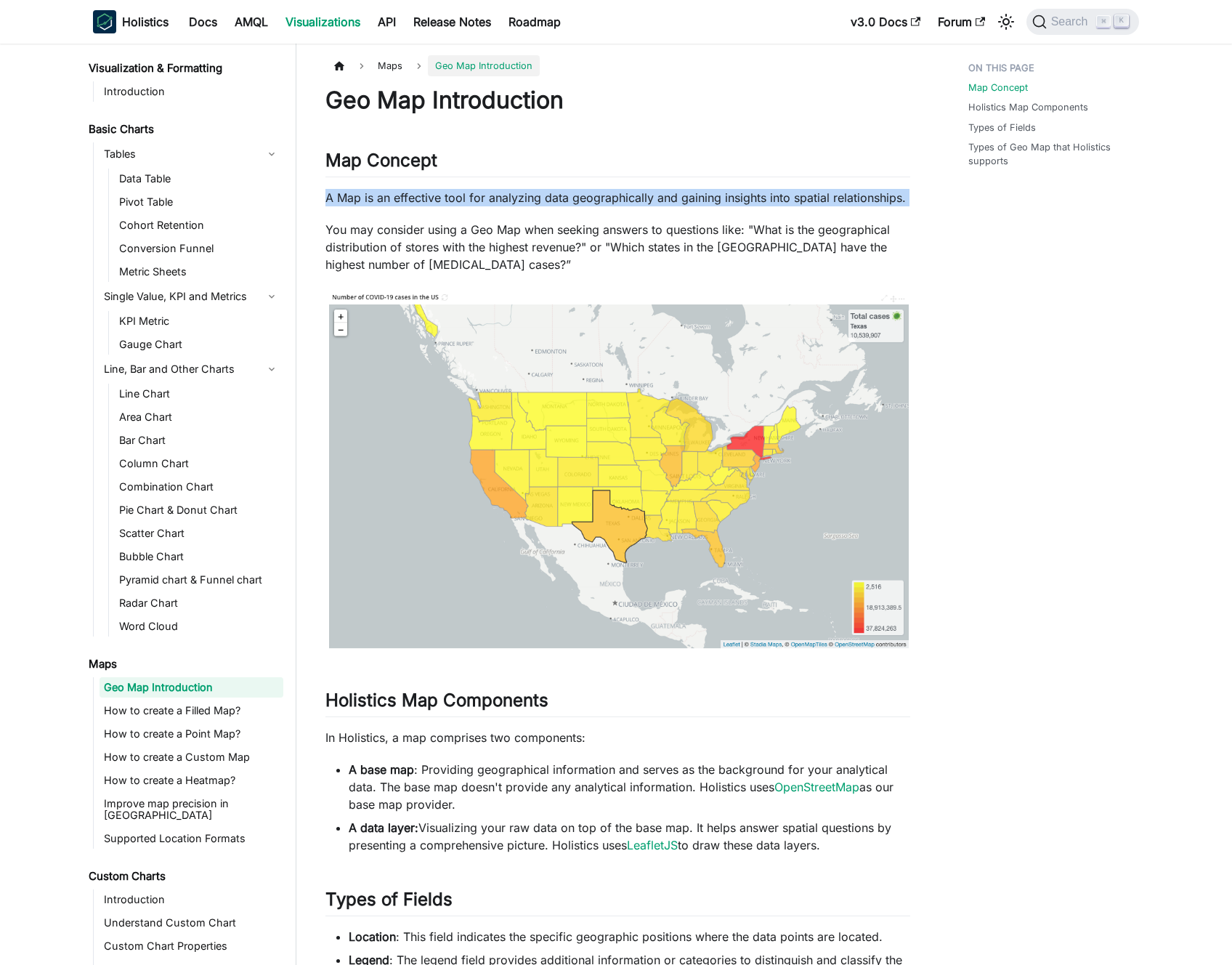
click at [660, 196] on p "A Map is an effective tool for analyzing data geographically and gaining insigh…" at bounding box center [618, 198] width 585 height 18
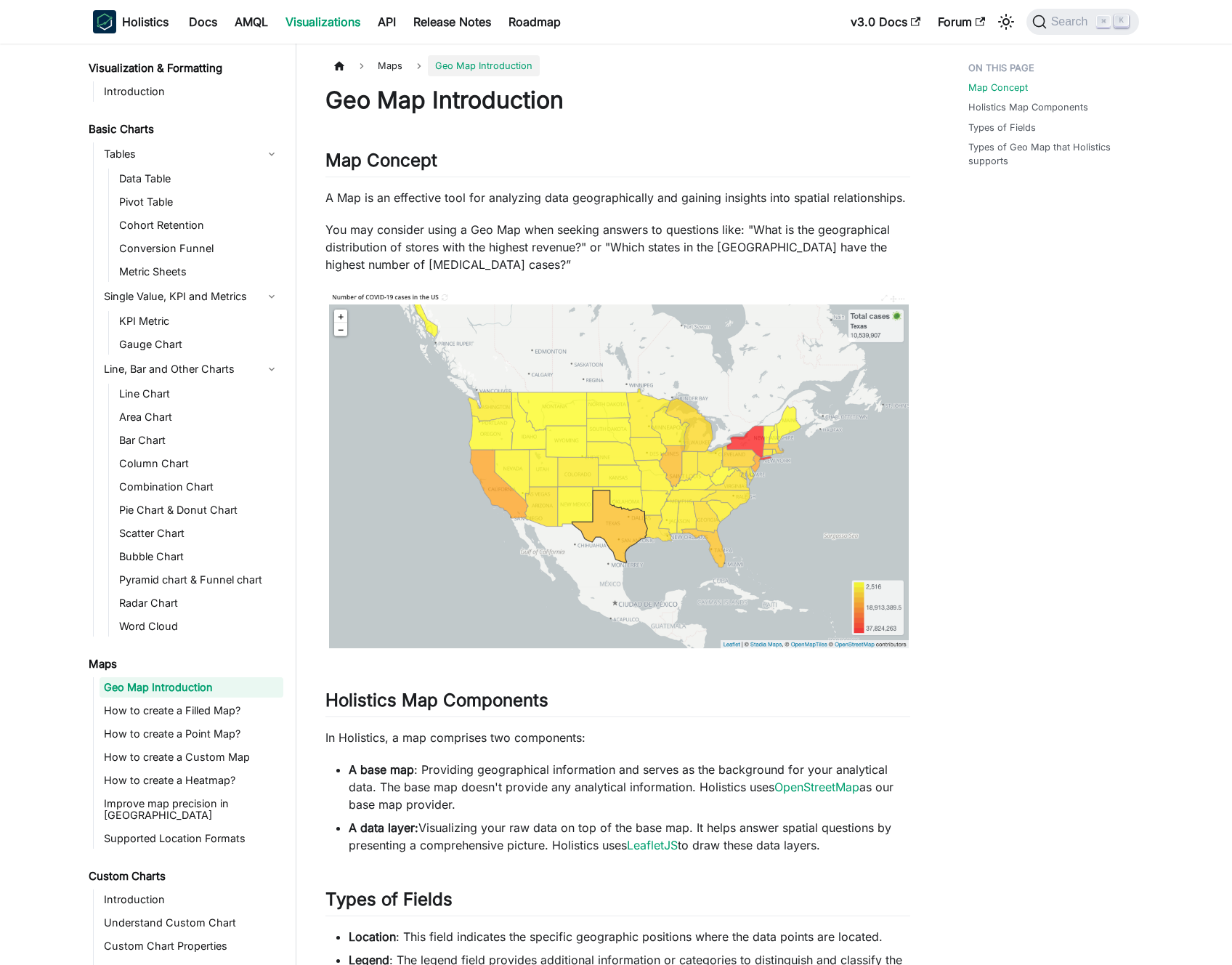
click at [627, 190] on p "A Map is an effective tool for analyzing data geographically and gaining insigh…" at bounding box center [618, 198] width 585 height 18
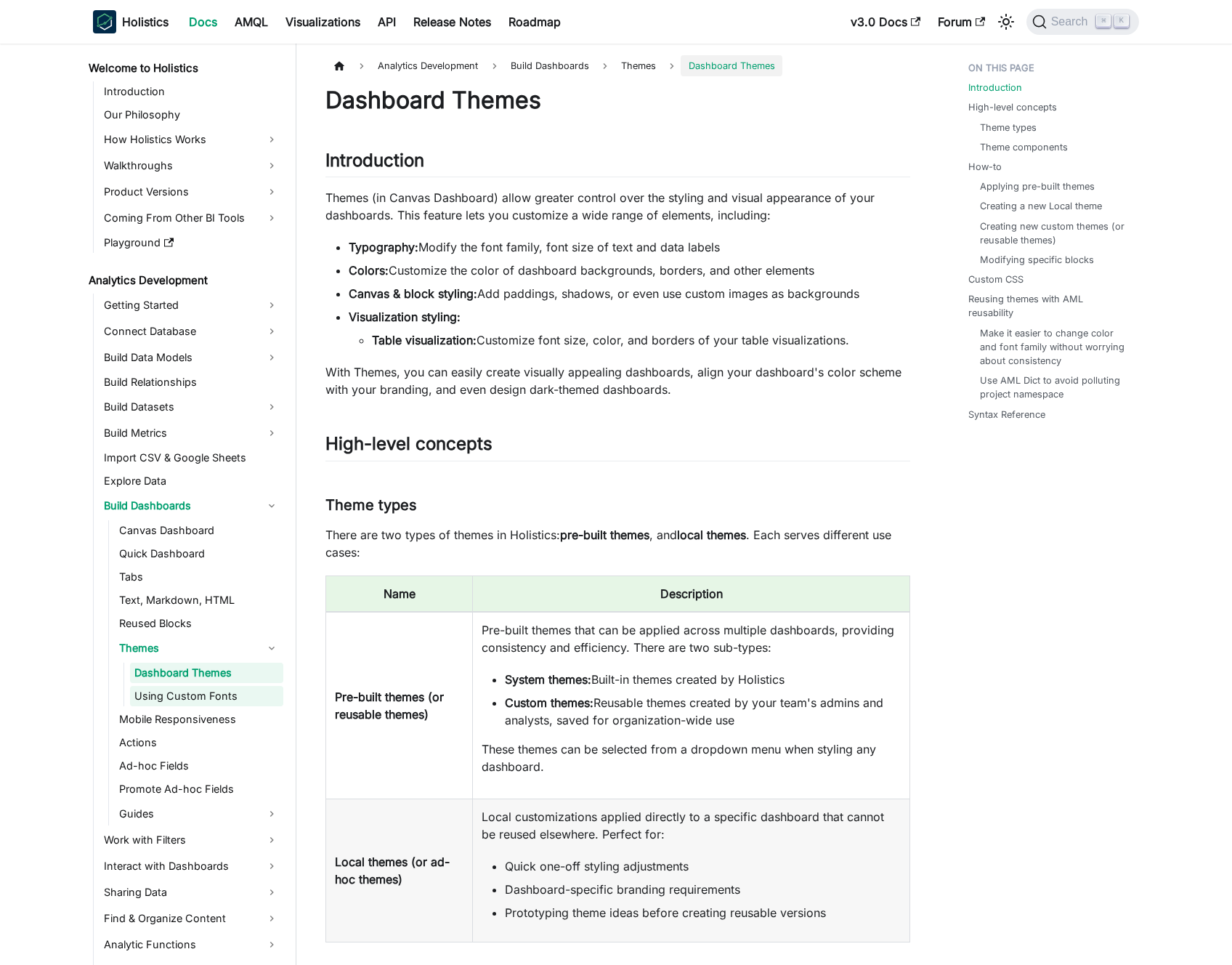
click at [190, 690] on link "Using Custom Fonts" at bounding box center [207, 695] width 153 height 20
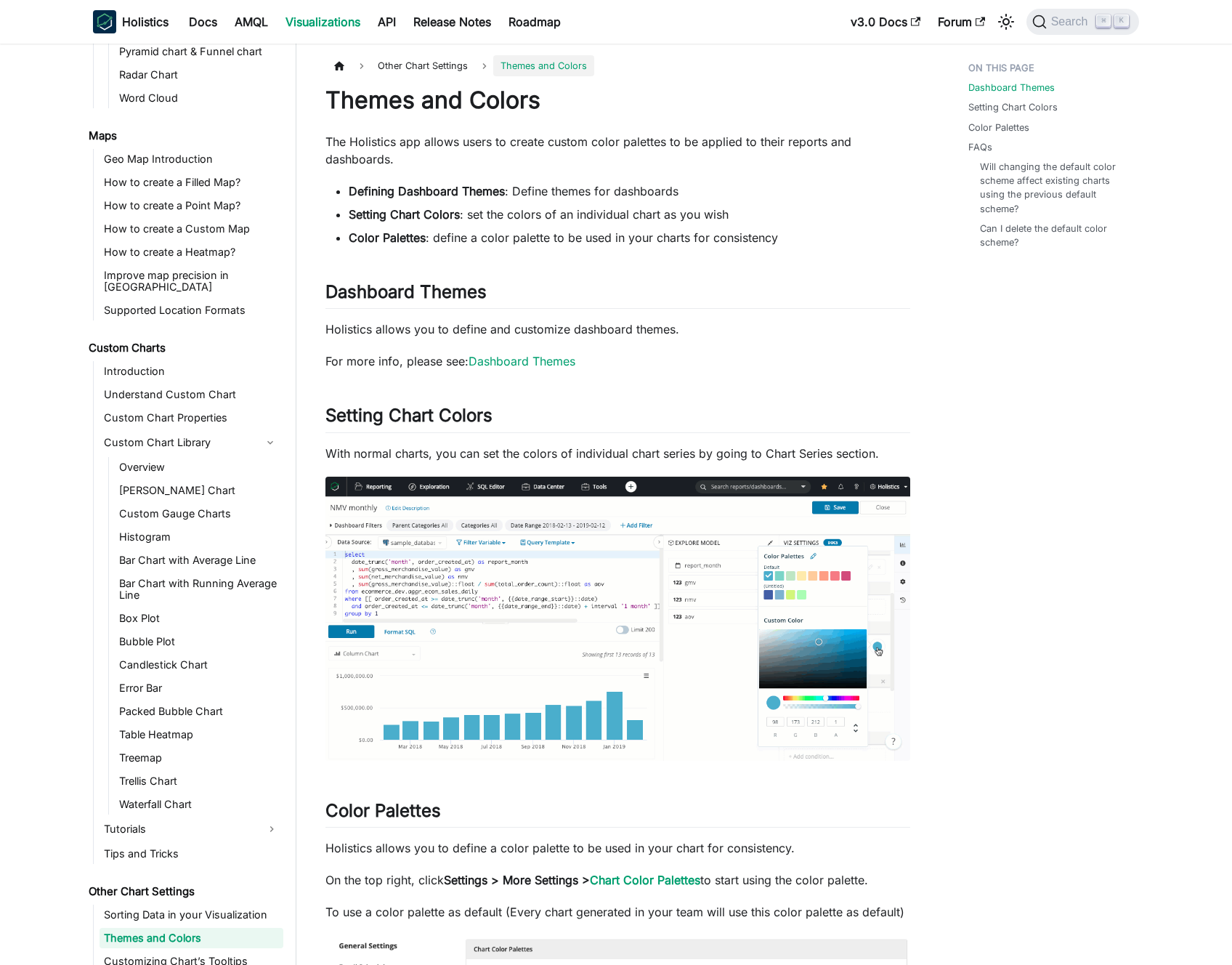
scroll to position [529, 0]
click at [542, 217] on li "Setting Chart Colors : set the colors of an individual chart as you wish" at bounding box center [629, 215] width 561 height 18
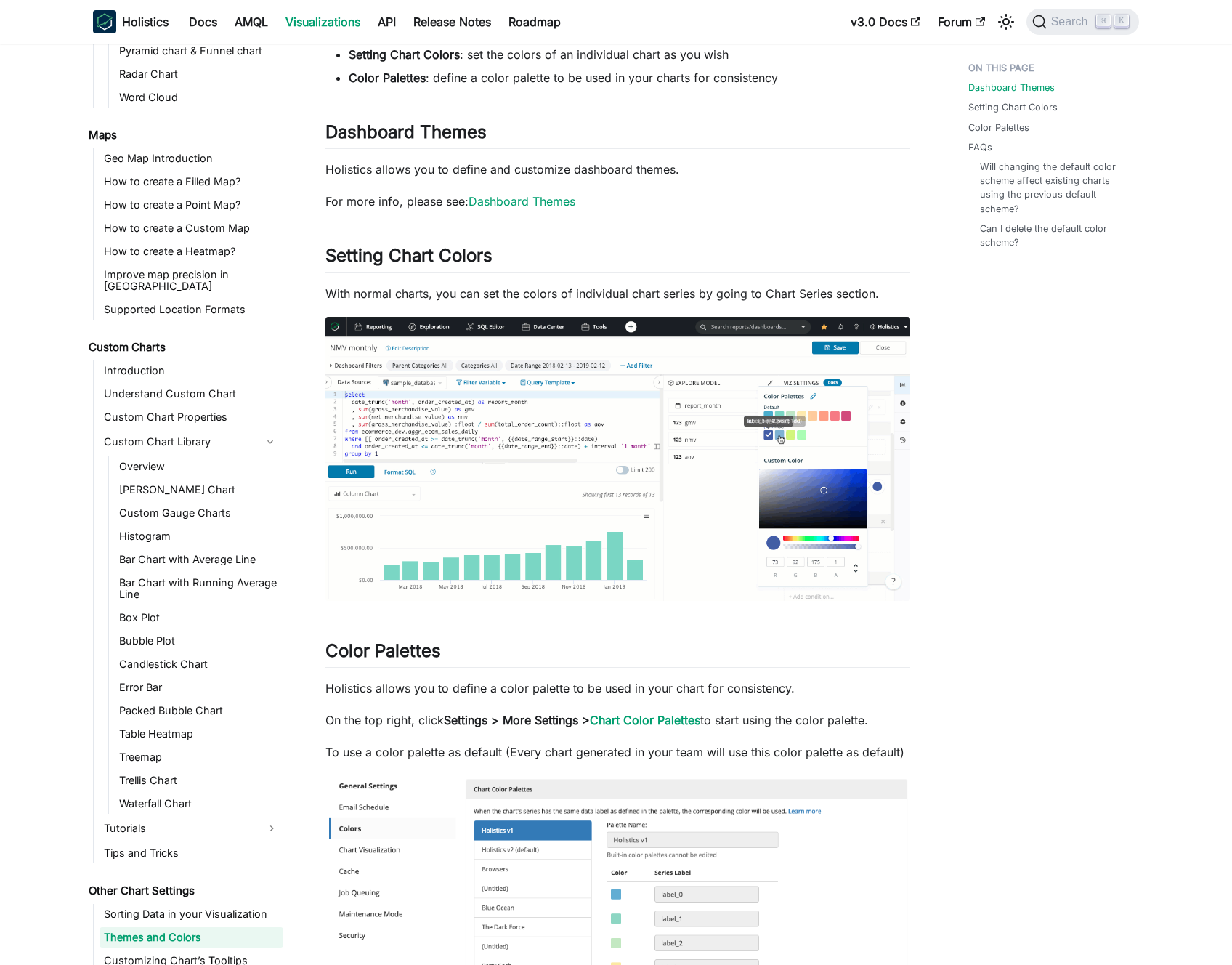
scroll to position [304, 0]
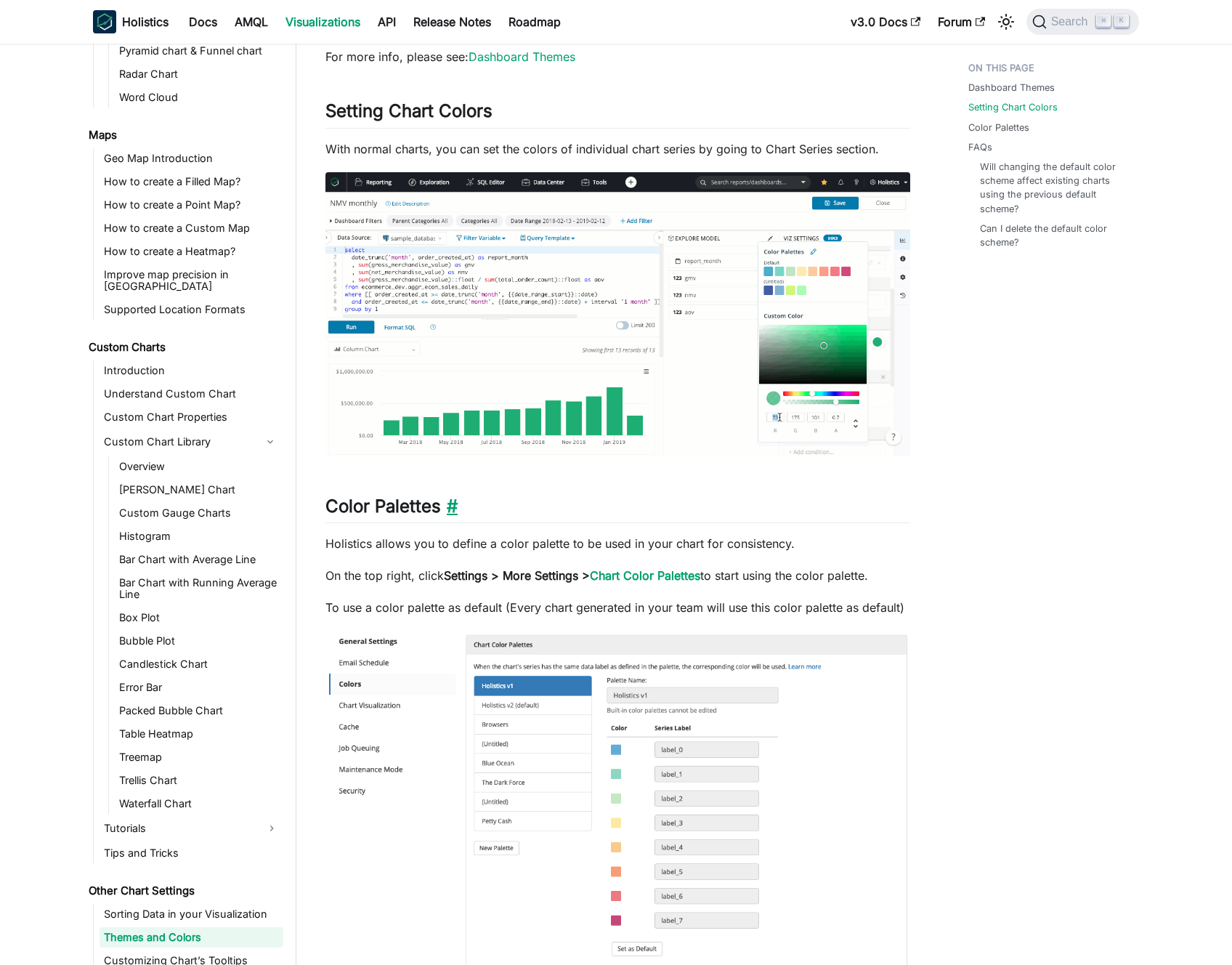
click at [448, 514] on link "​" at bounding box center [449, 506] width 17 height 21
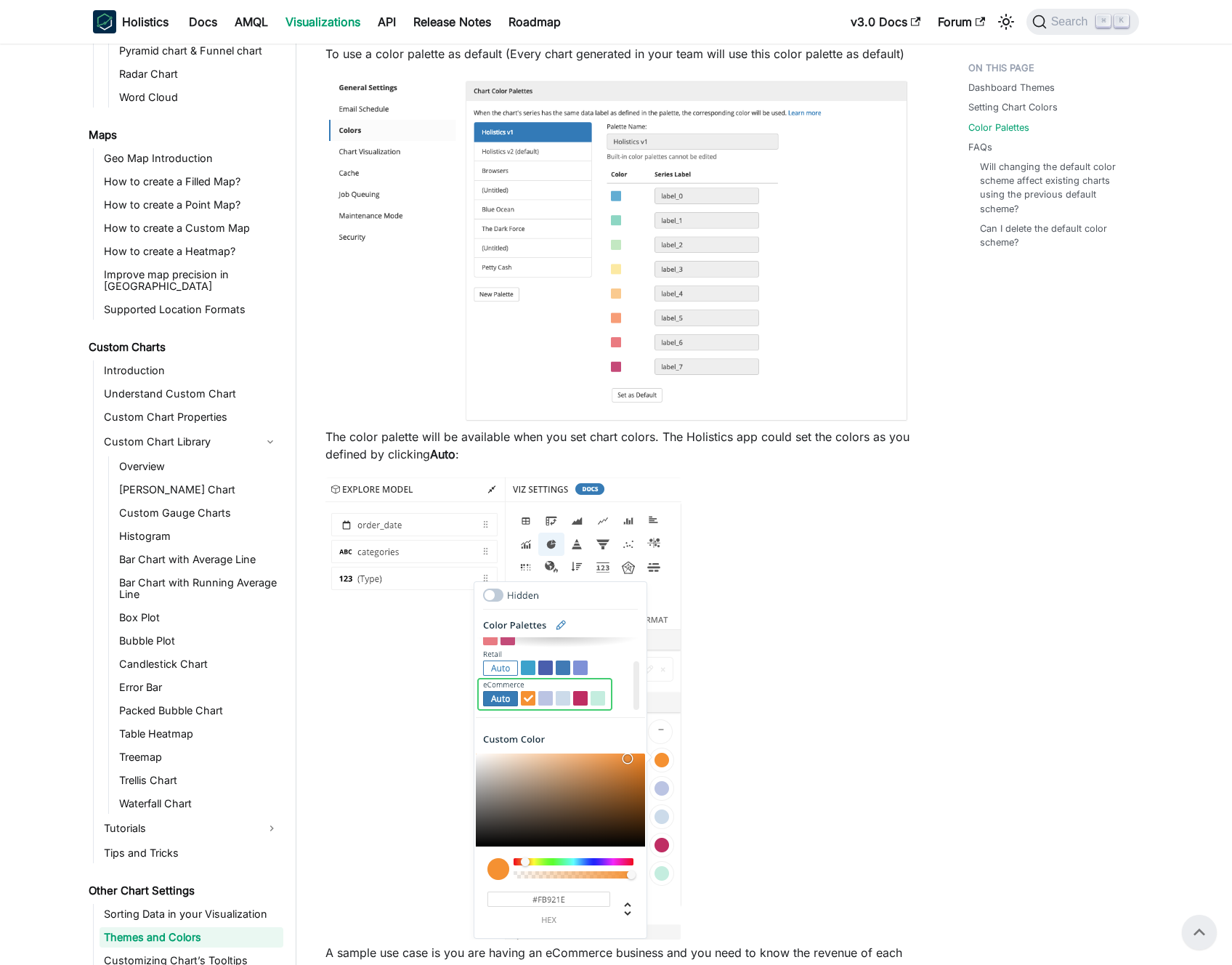
scroll to position [429, 0]
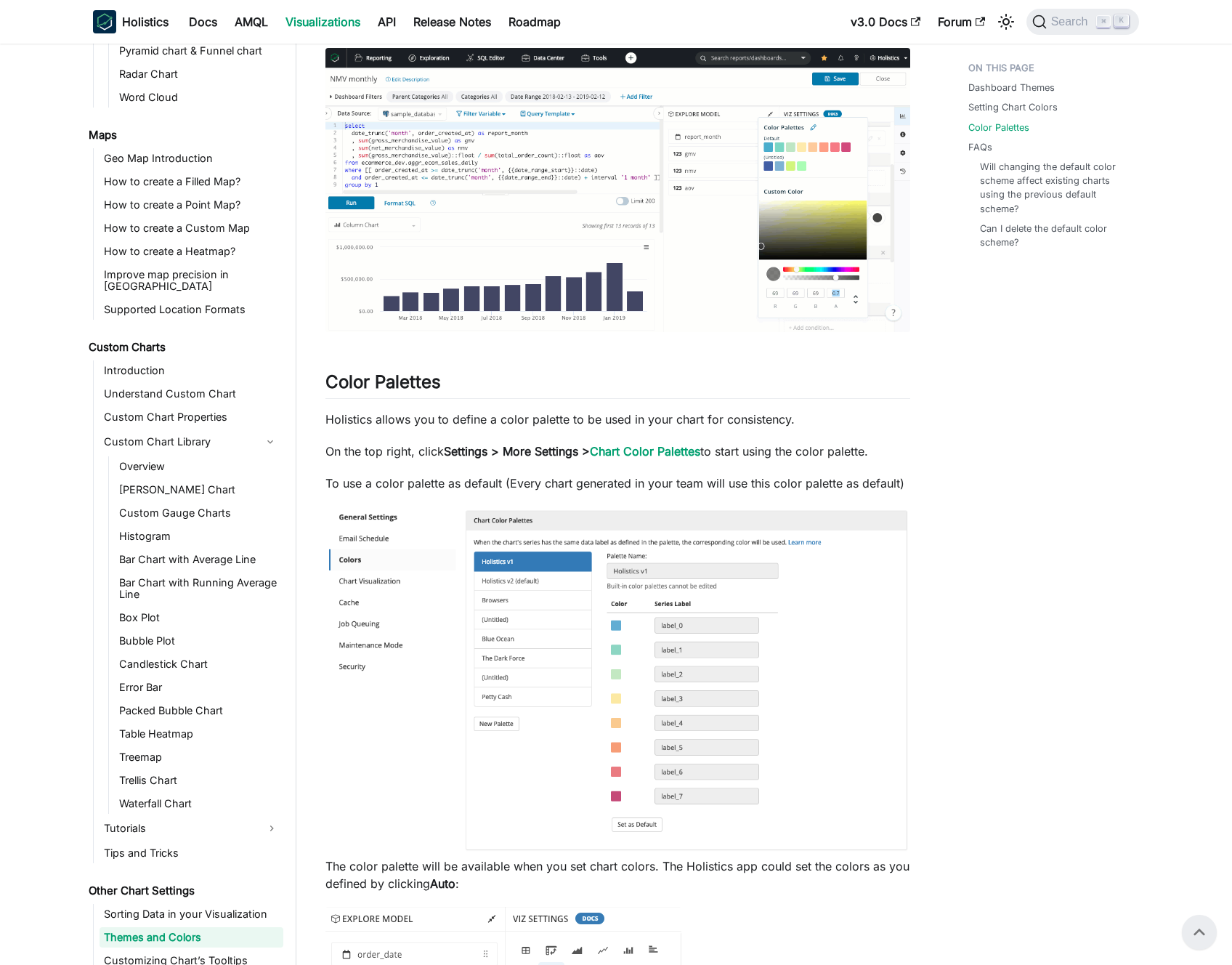
click at [544, 419] on p "Holistics allows you to define a color palette to be used in your chart for con…" at bounding box center [618, 419] width 585 height 18
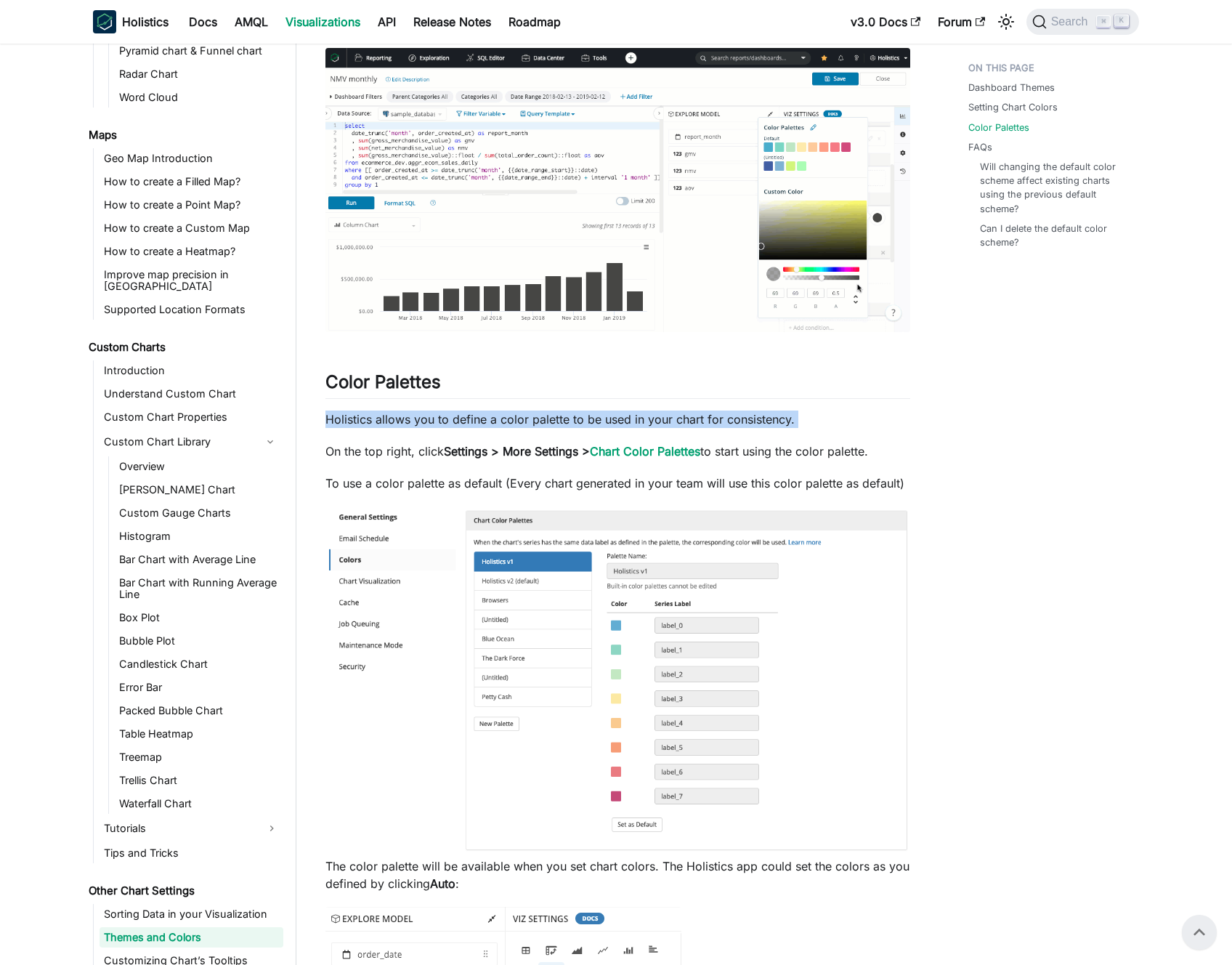
click at [544, 419] on p "Holistics allows you to define a color palette to be used in your chart for con…" at bounding box center [618, 419] width 585 height 18
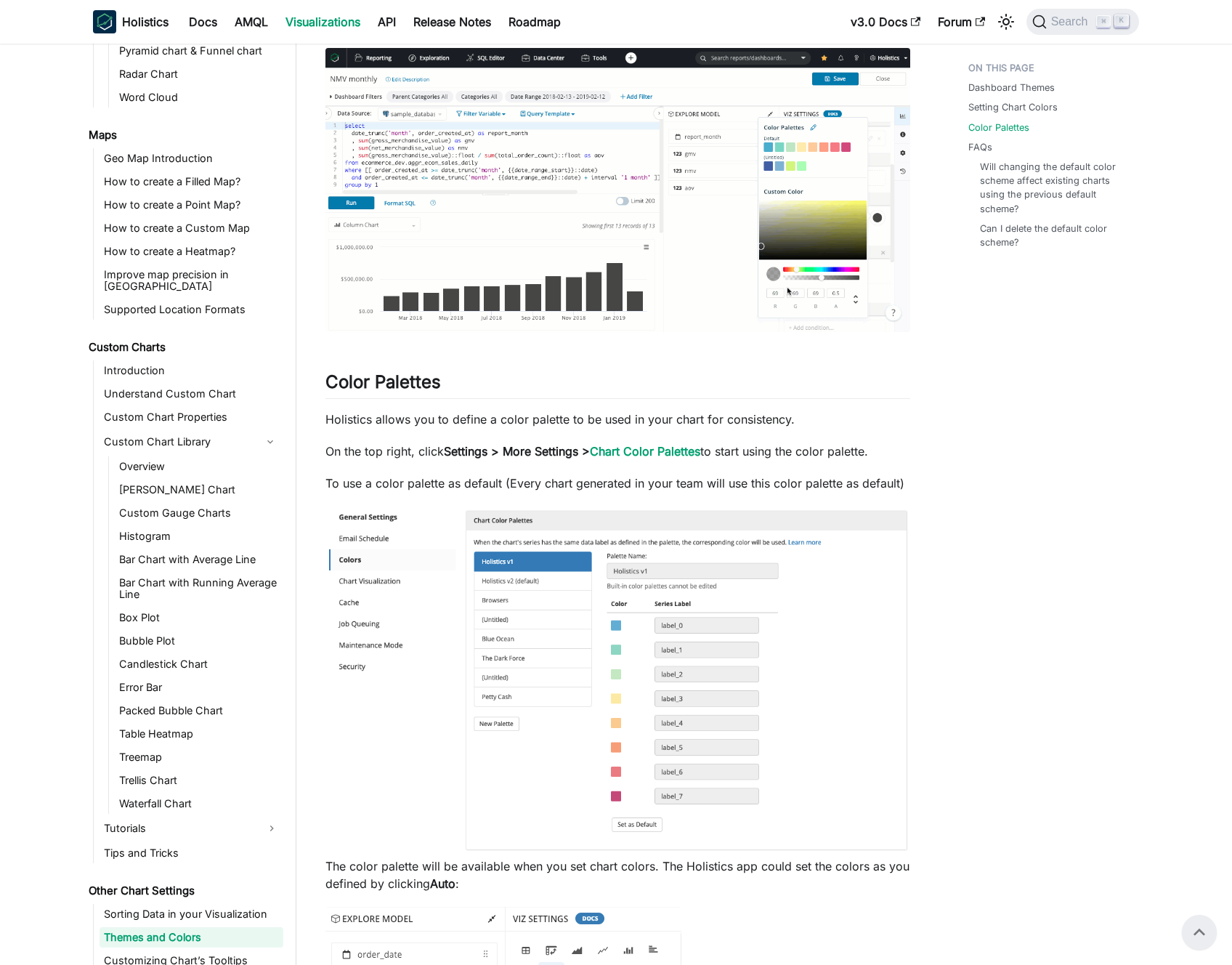
click at [529, 416] on p "Holistics allows you to define a color palette to be used in your chart for con…" at bounding box center [618, 419] width 585 height 18
